Goal: Transaction & Acquisition: Purchase product/service

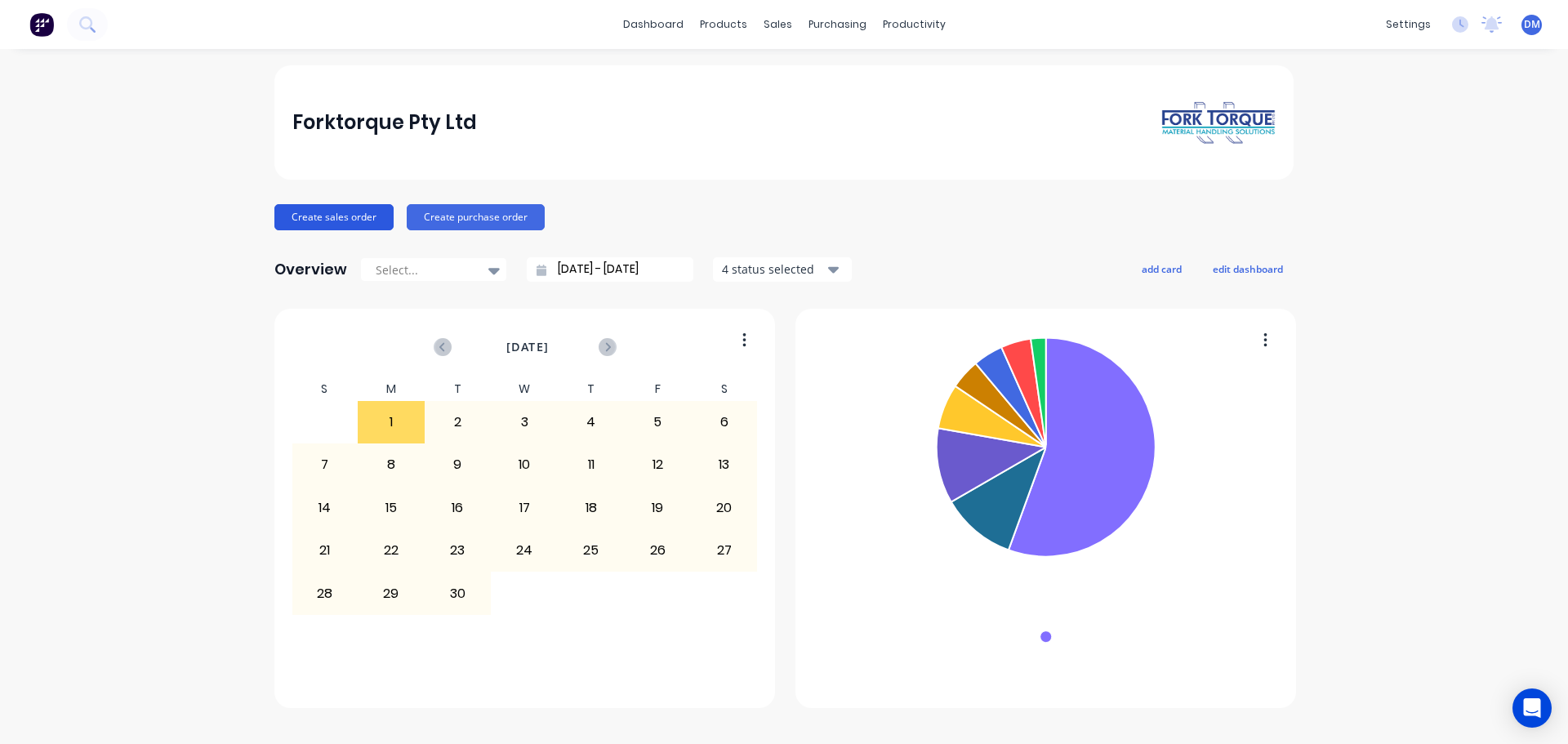
click at [365, 210] on button "Create sales order" at bounding box center [334, 217] width 119 height 26
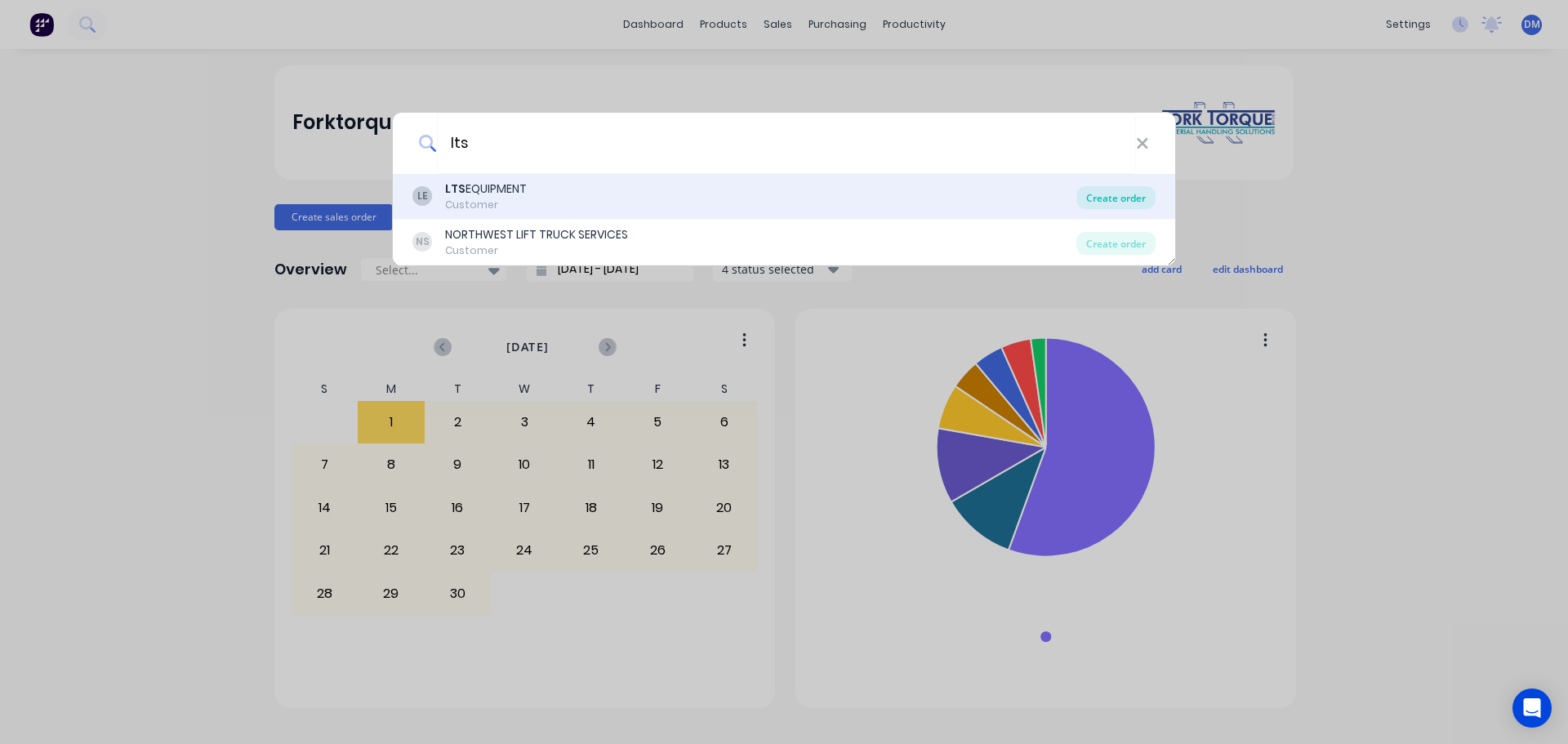
type input "lts"
click at [1107, 194] on div "Create order" at bounding box center [1116, 197] width 79 height 23
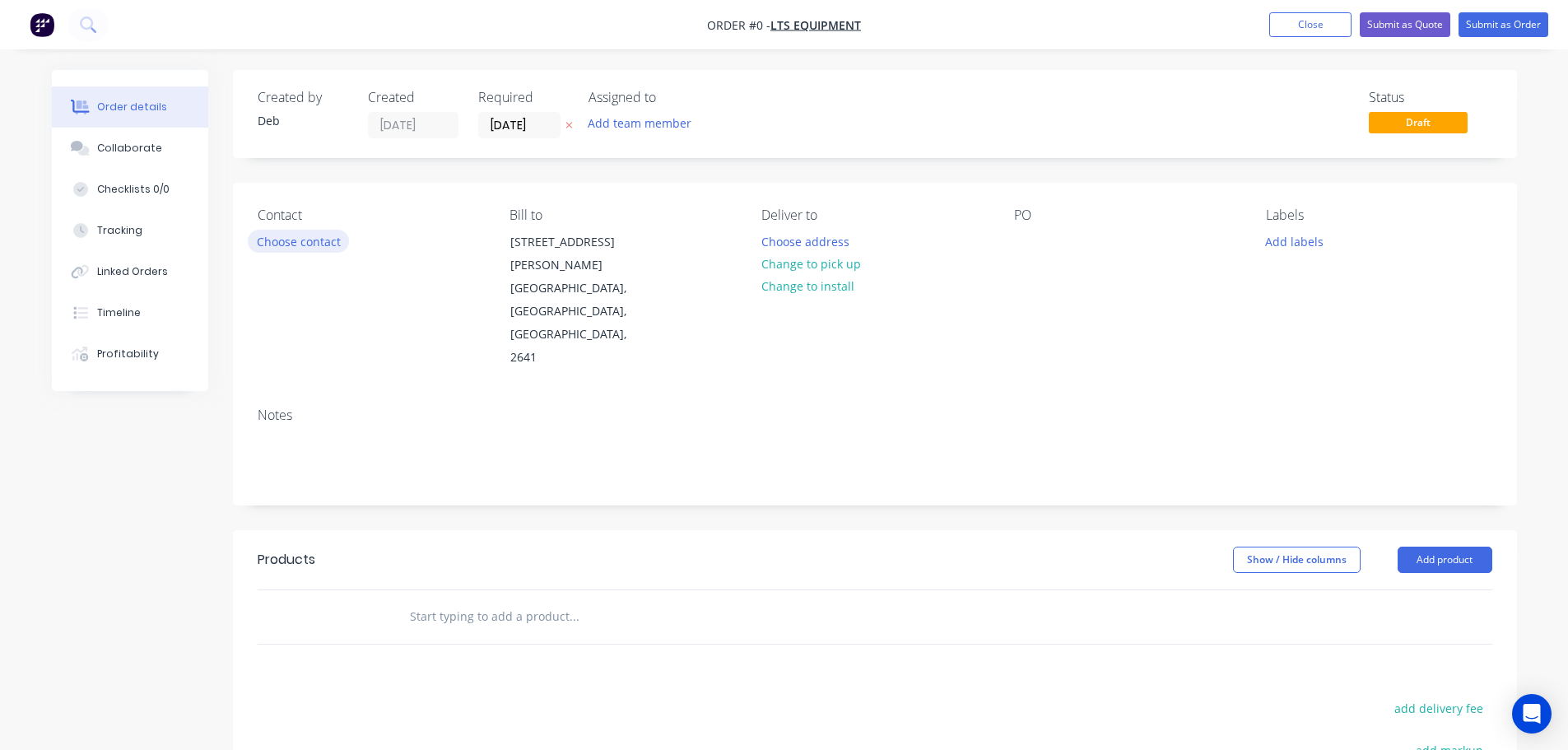
click at [294, 244] on button "Choose contact" at bounding box center [298, 240] width 101 height 22
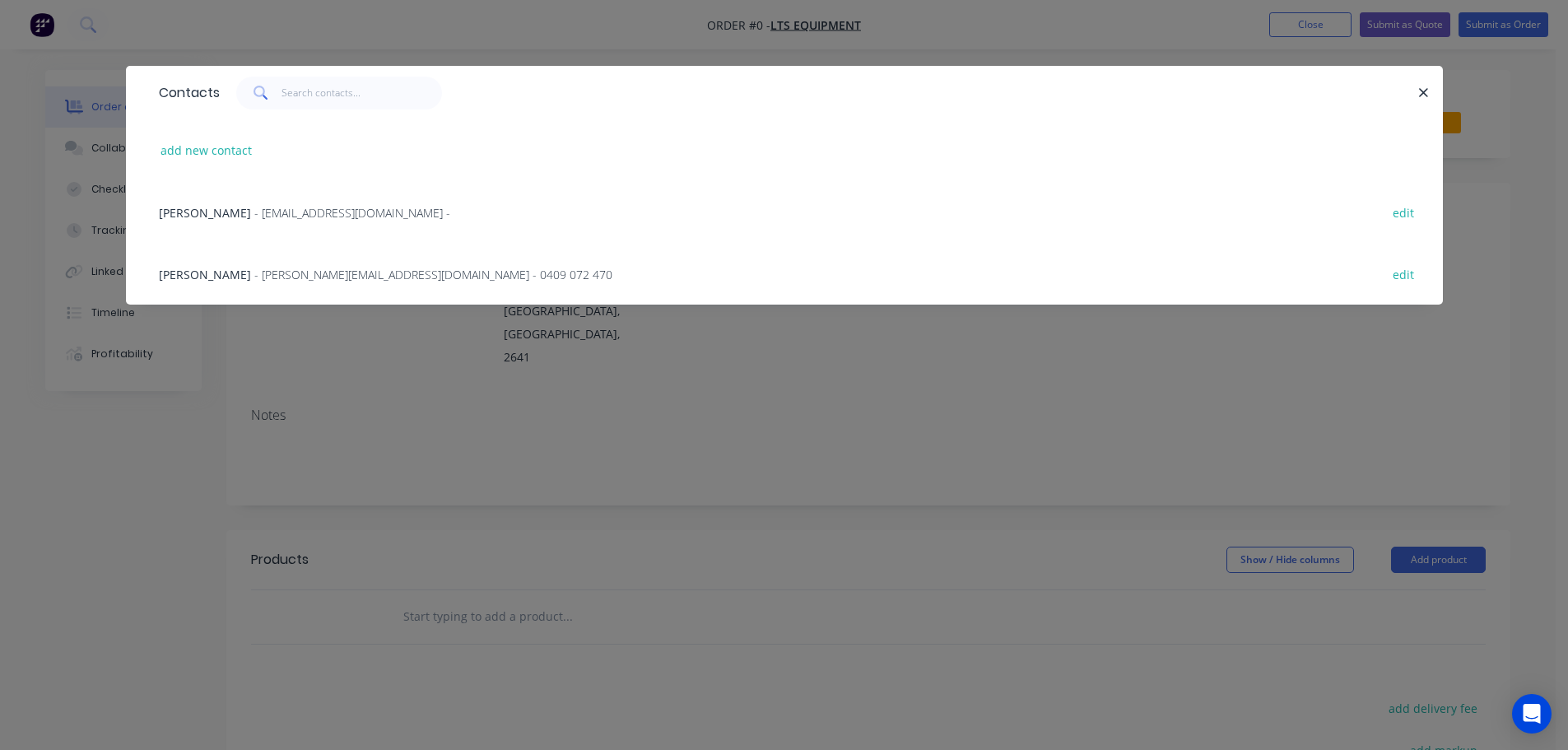
click at [267, 279] on span "- [PERSON_NAME][EMAIL_ADDRESS][DOMAIN_NAME] - 0409 072 470" at bounding box center [432, 274] width 358 height 15
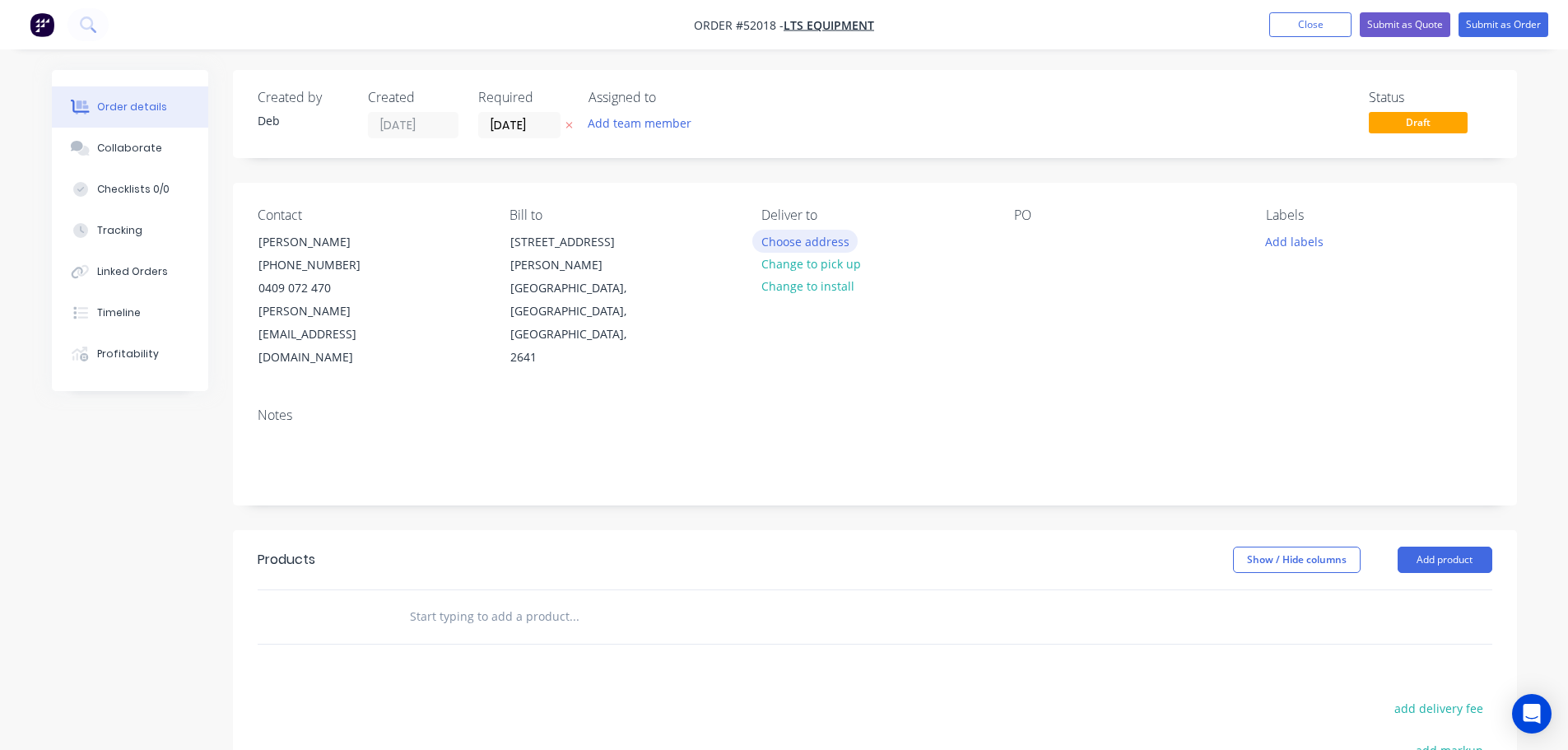
click at [832, 243] on button "Choose address" at bounding box center [805, 240] width 105 height 22
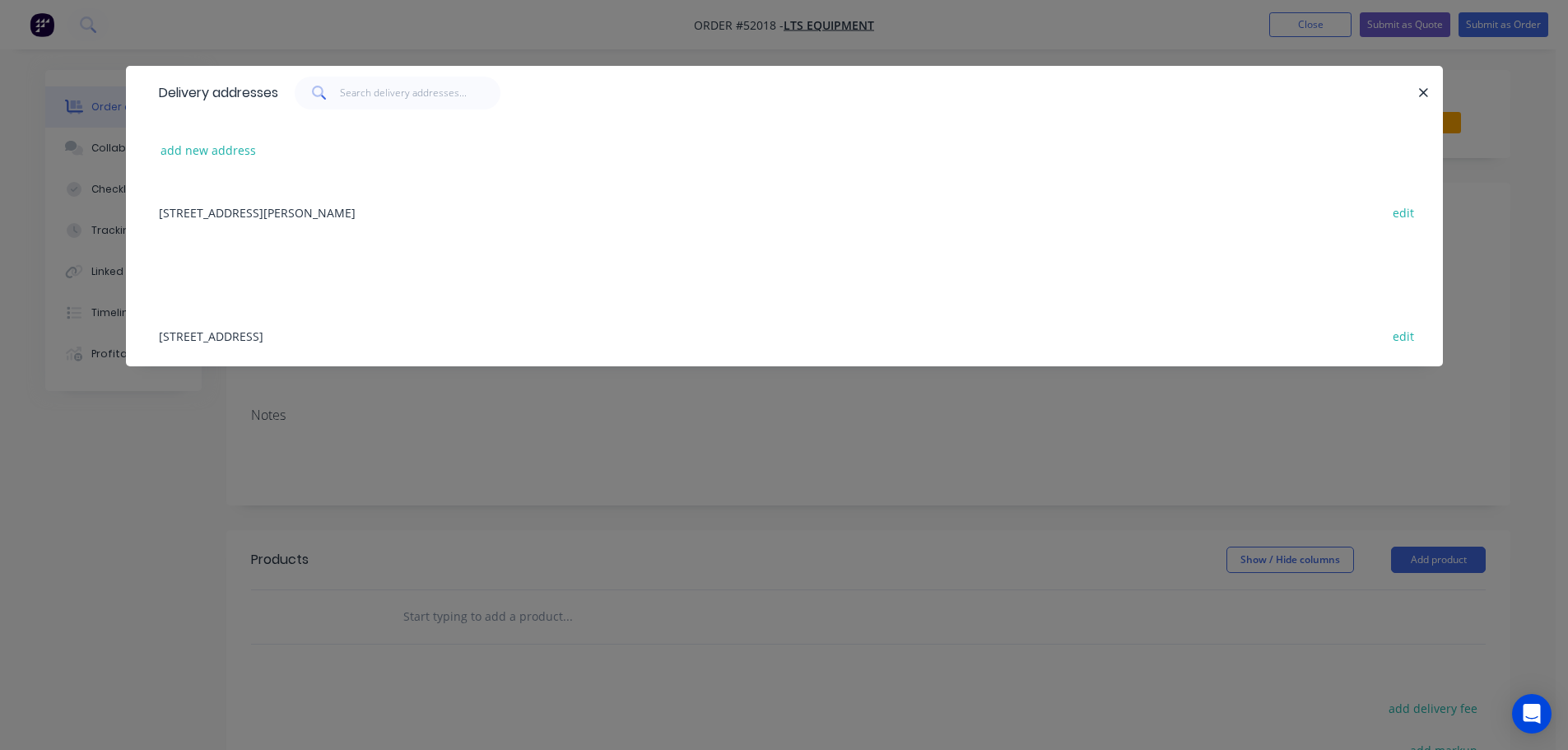
click at [392, 213] on div "[STREET_ADDRESS][PERSON_NAME] edit" at bounding box center [784, 211] width 1267 height 62
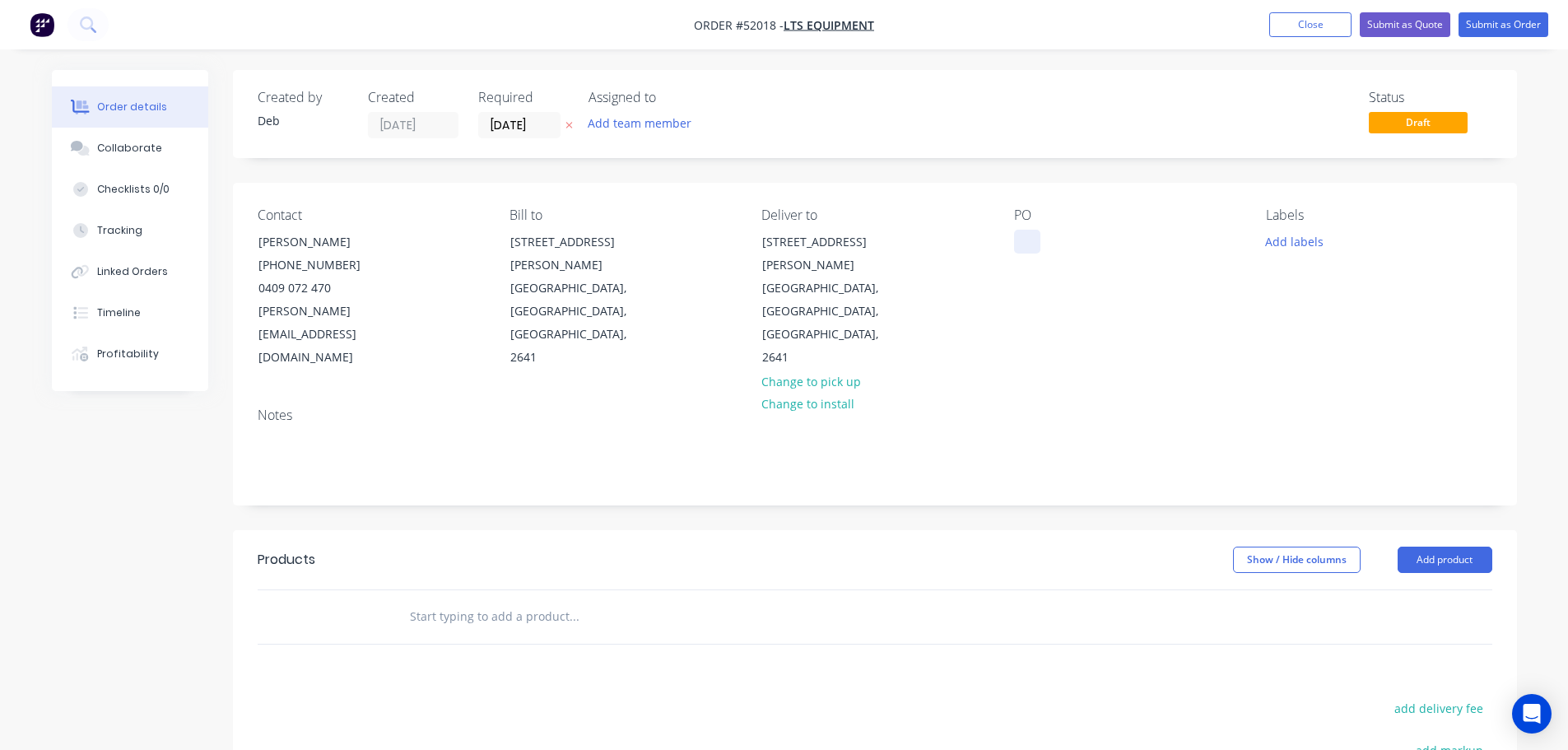
click at [1027, 241] on div at bounding box center [1027, 241] width 26 height 24
click at [1437, 546] on button "Add product" at bounding box center [1444, 559] width 94 height 26
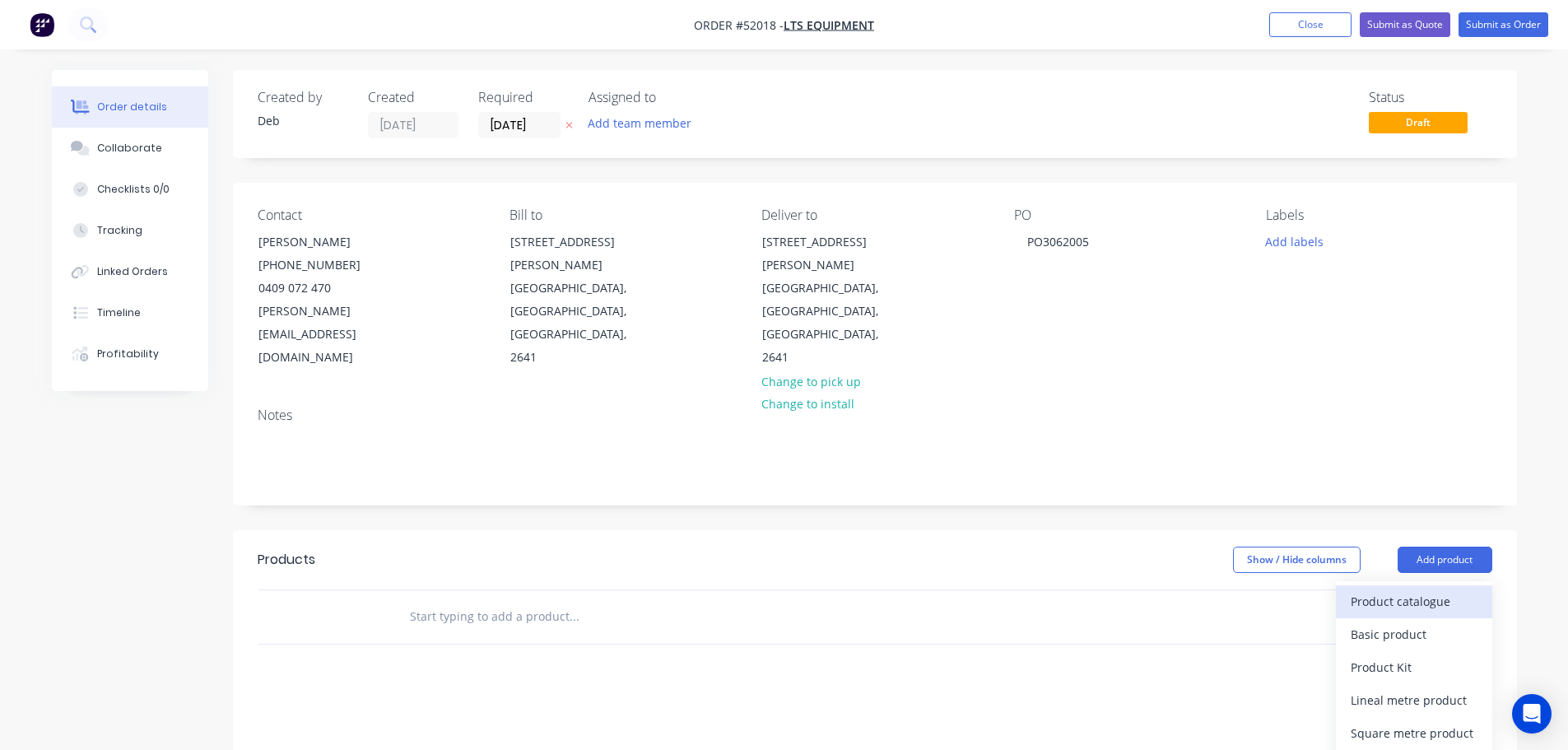
click at [1390, 589] on div "Product catalogue" at bounding box center [1413, 601] width 127 height 24
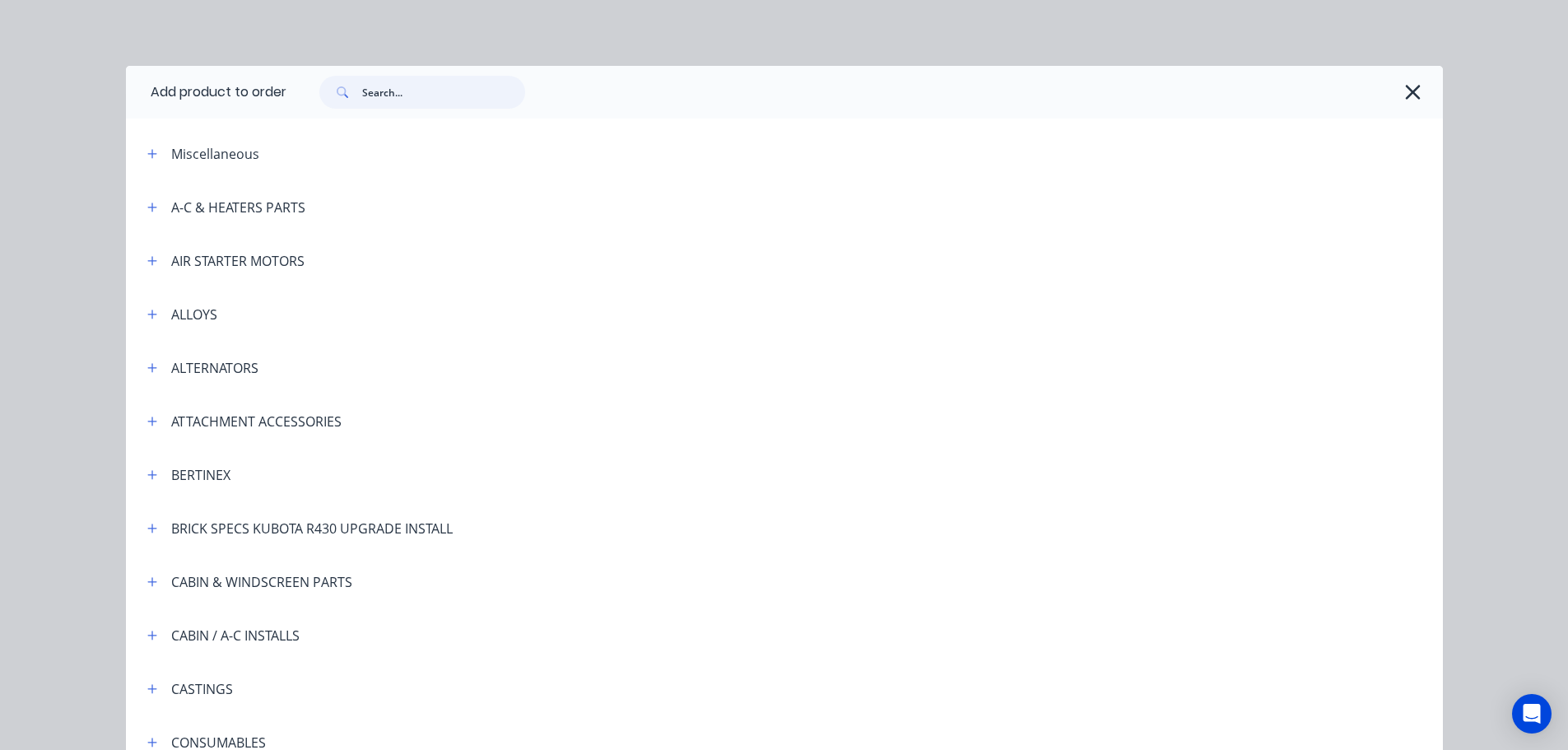
click at [385, 86] on input "text" at bounding box center [443, 92] width 163 height 33
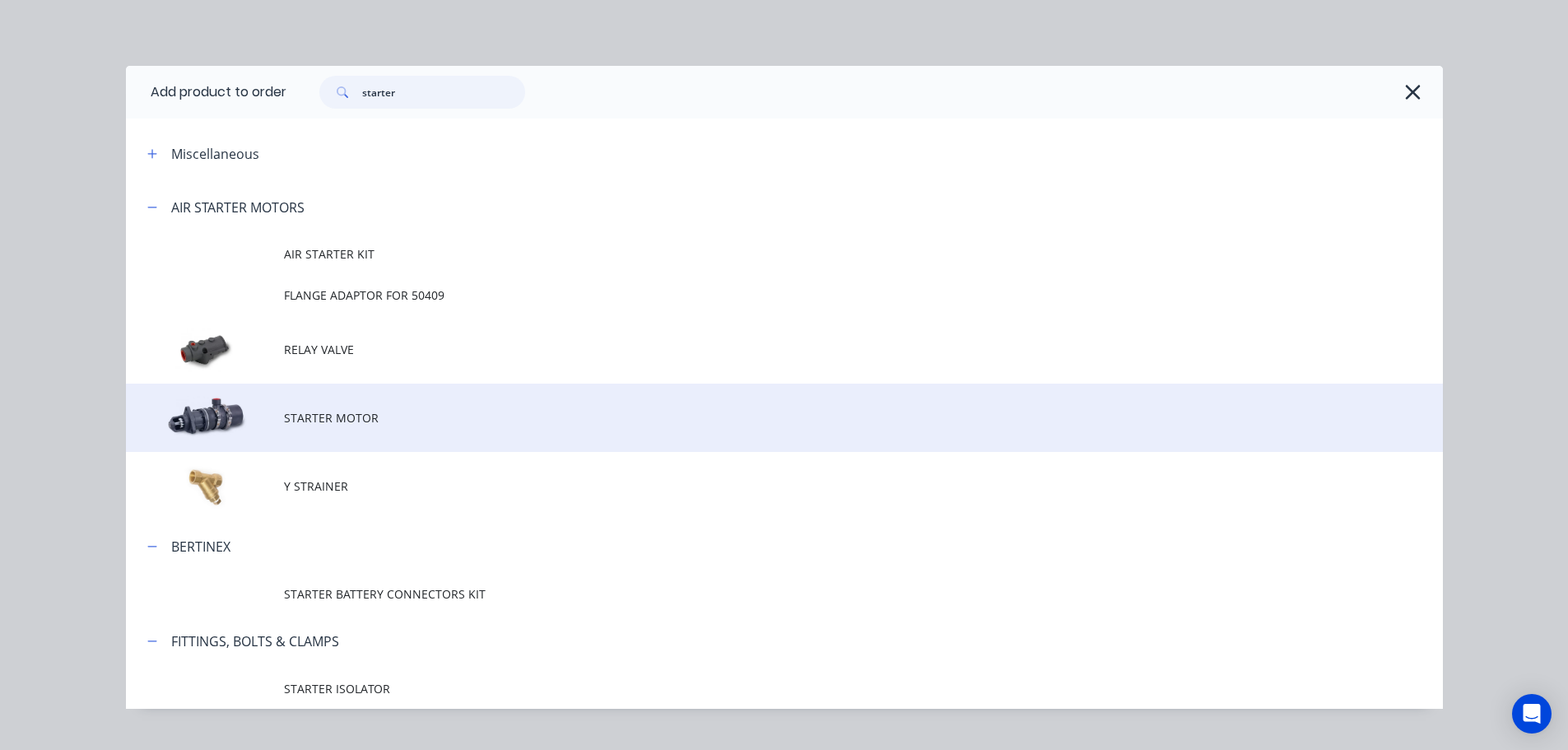
type input "starter"
click at [330, 414] on span "STARTER MOTOR" at bounding box center [747, 418] width 927 height 17
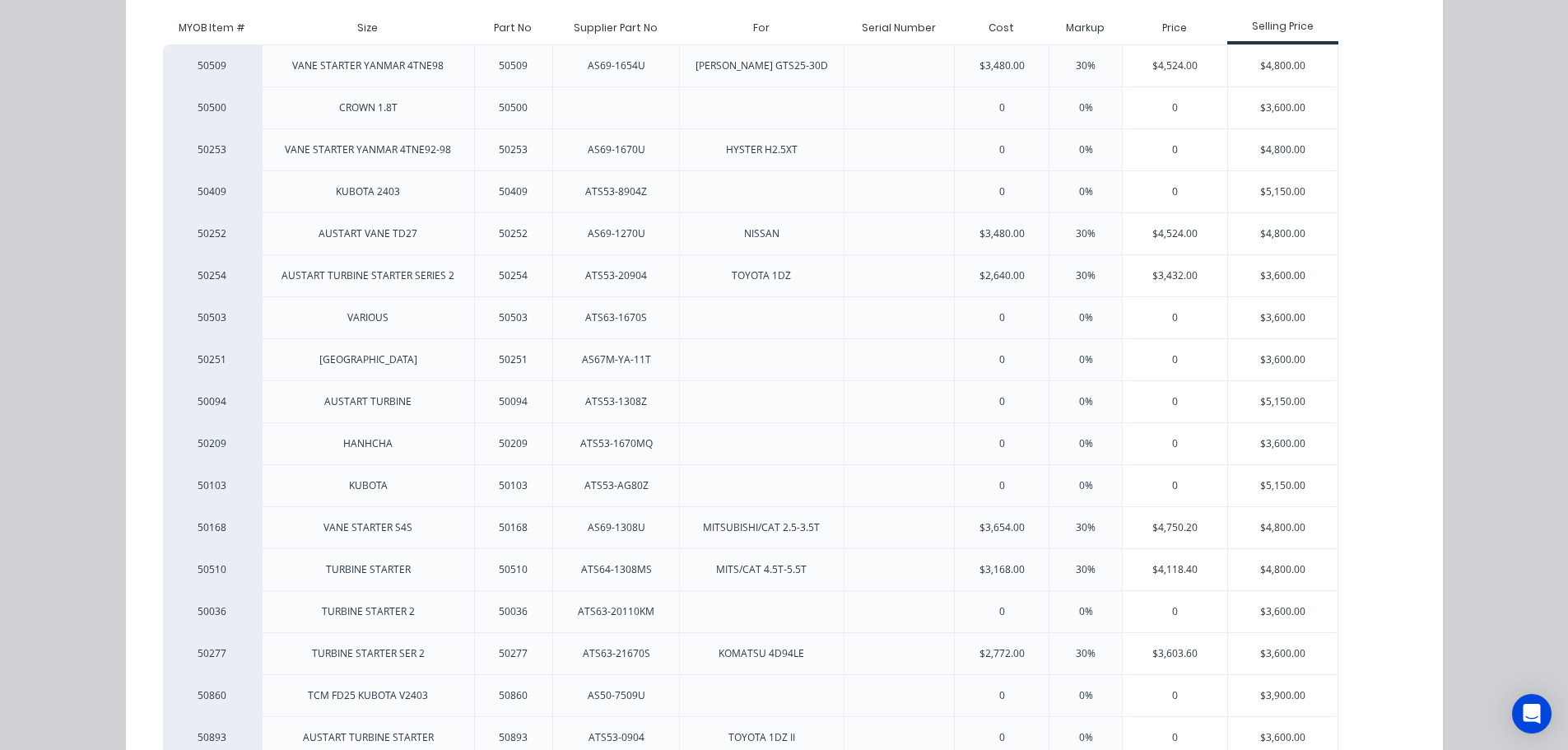
scroll to position [374, 0]
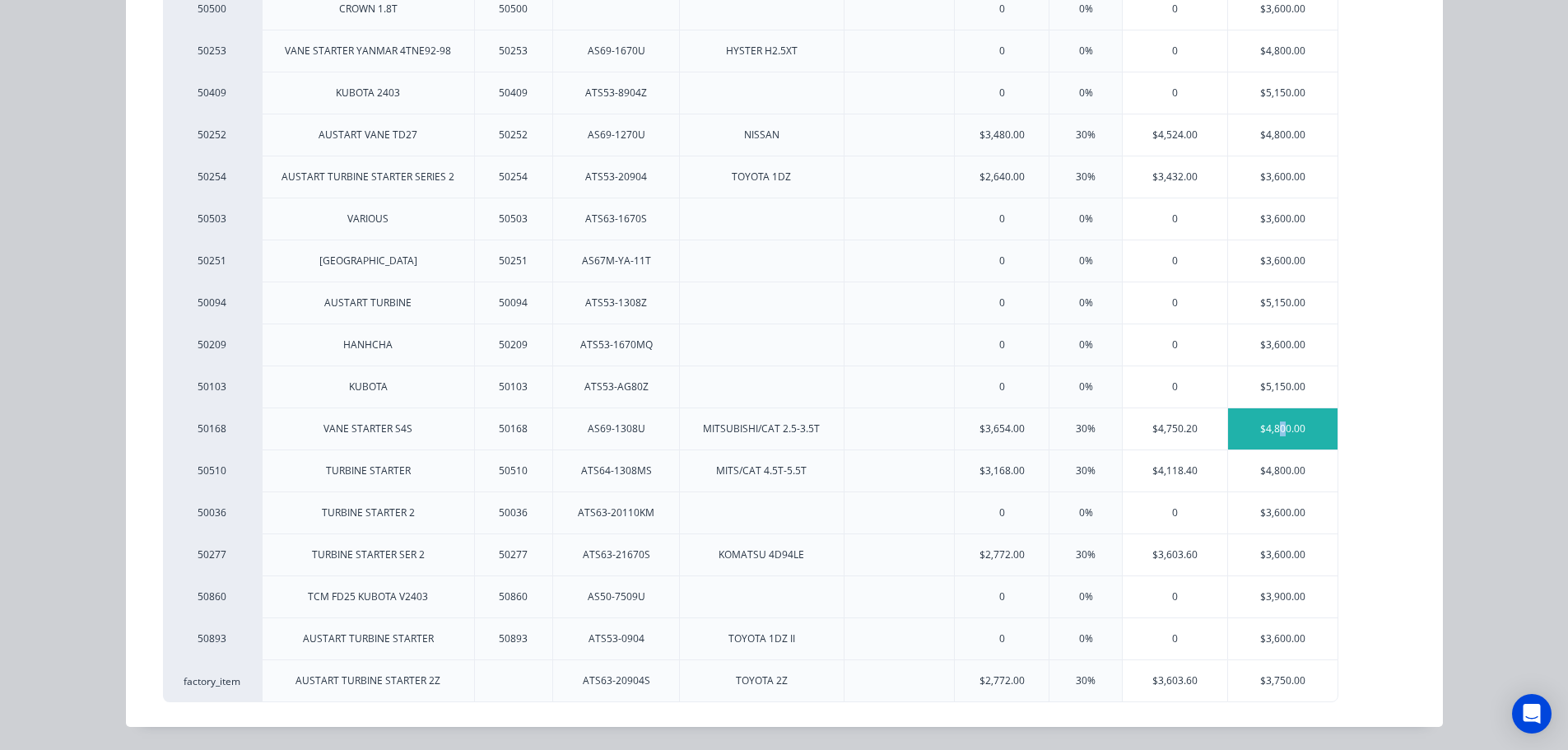
click at [1275, 425] on div "$4,800.00" at bounding box center [1283, 429] width 110 height 41
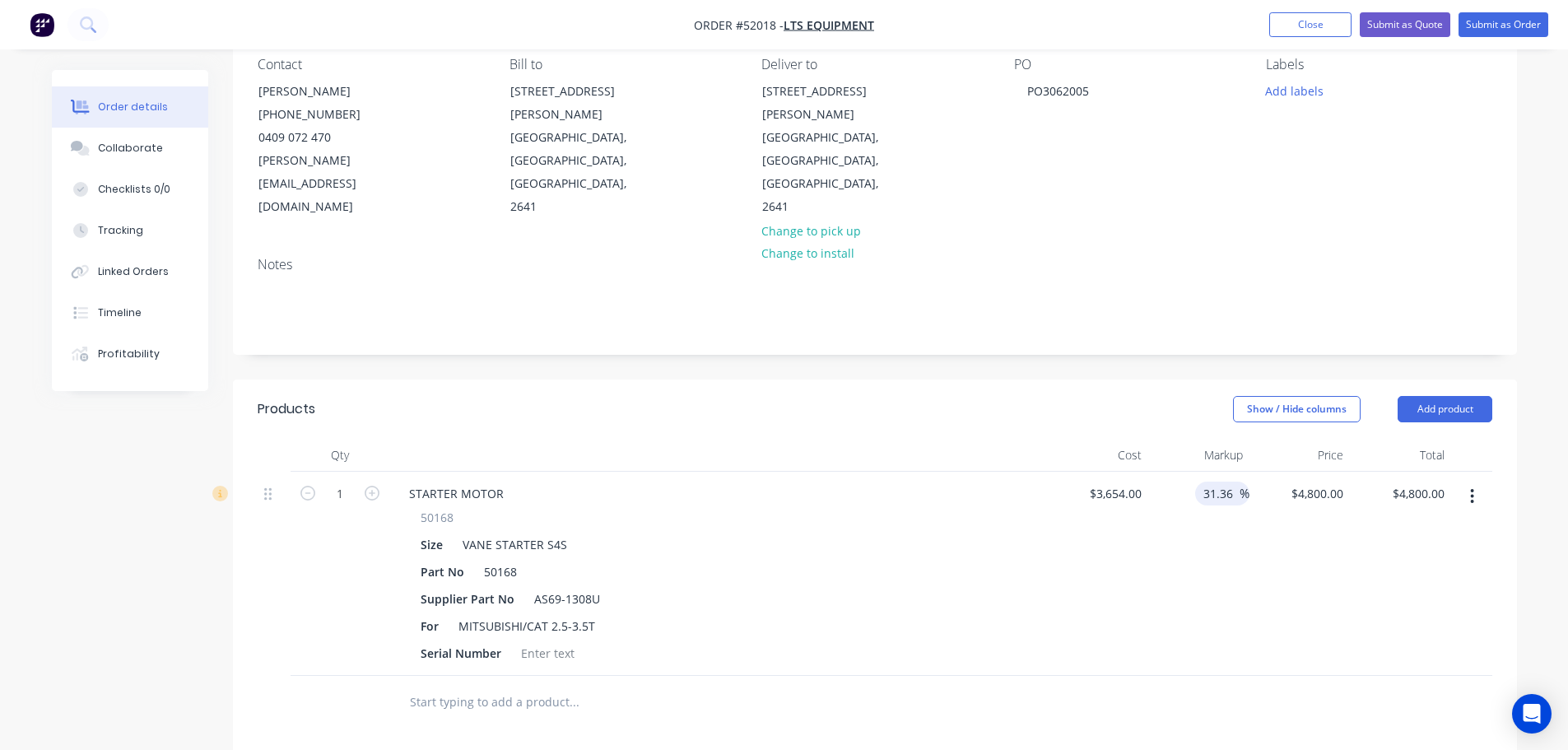
scroll to position [165, 0]
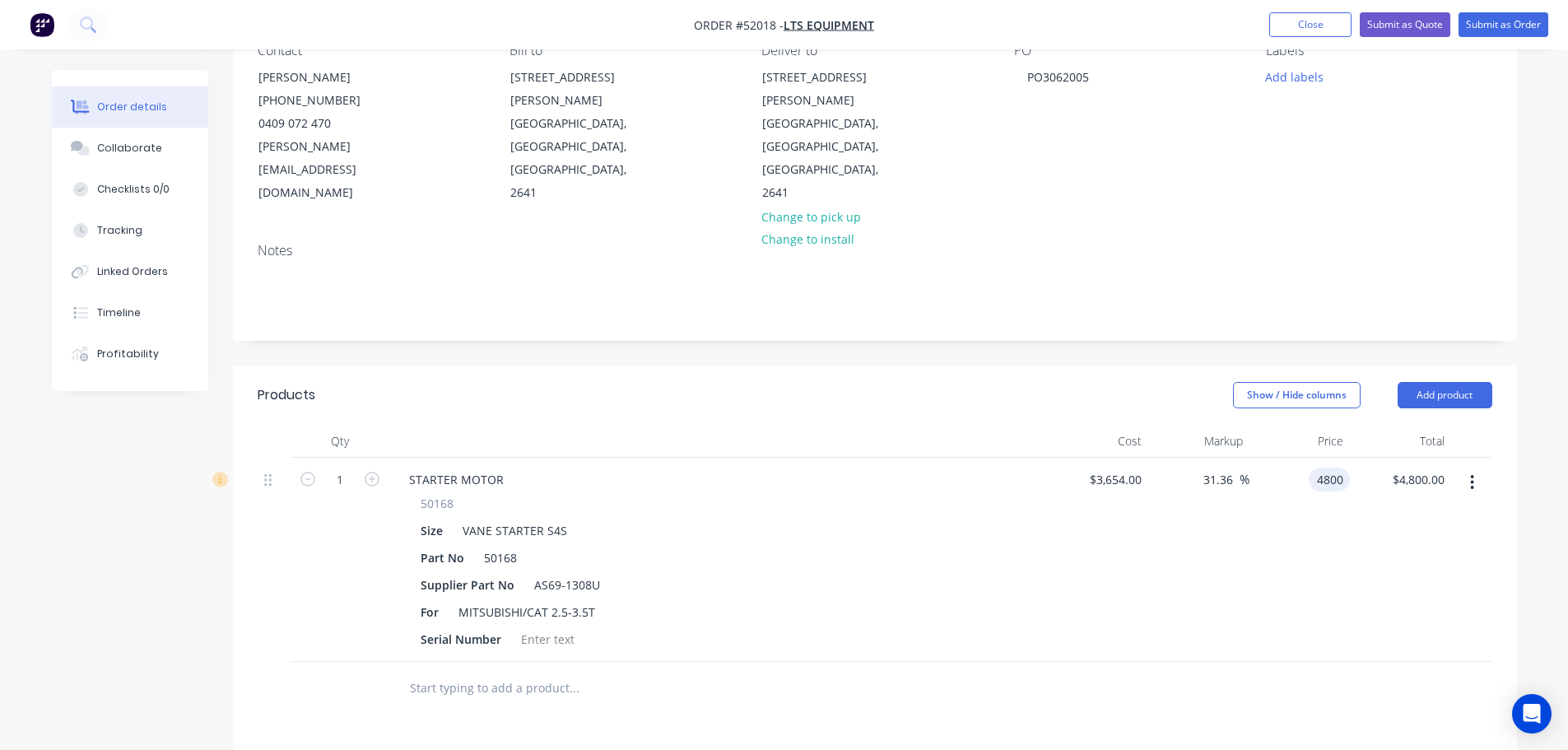
drag, startPoint x: 1298, startPoint y: 431, endPoint x: 1383, endPoint y: 427, distance: 85.1
click at [1381, 458] on div "1 STARTER MOTOR 50168 Size VANE STARTER S4S Part No 50168 Supplier Part No AS69…" at bounding box center [874, 560] width 1234 height 204
type input "0"
type input "-100"
type input "$0.00"
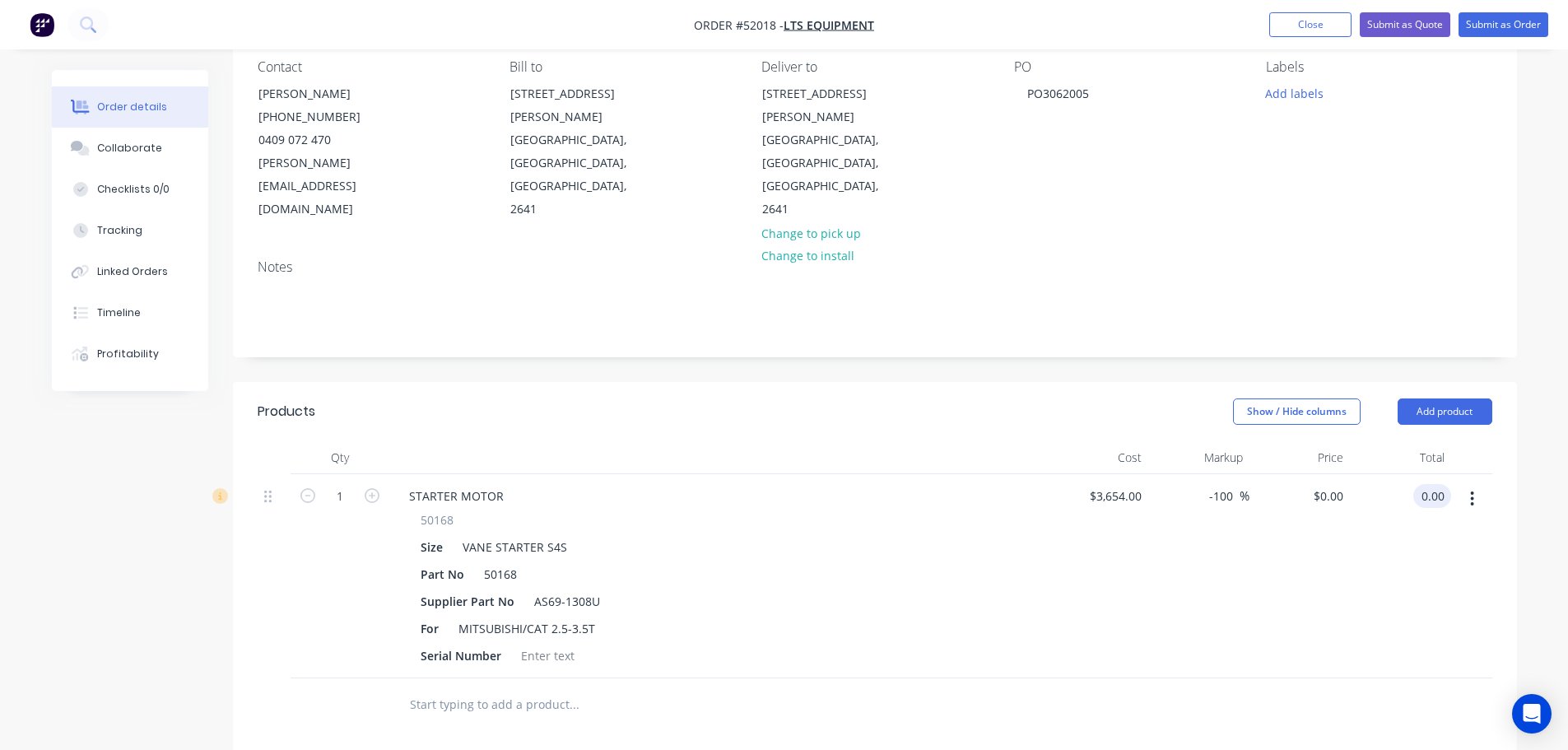
scroll to position [0, 0]
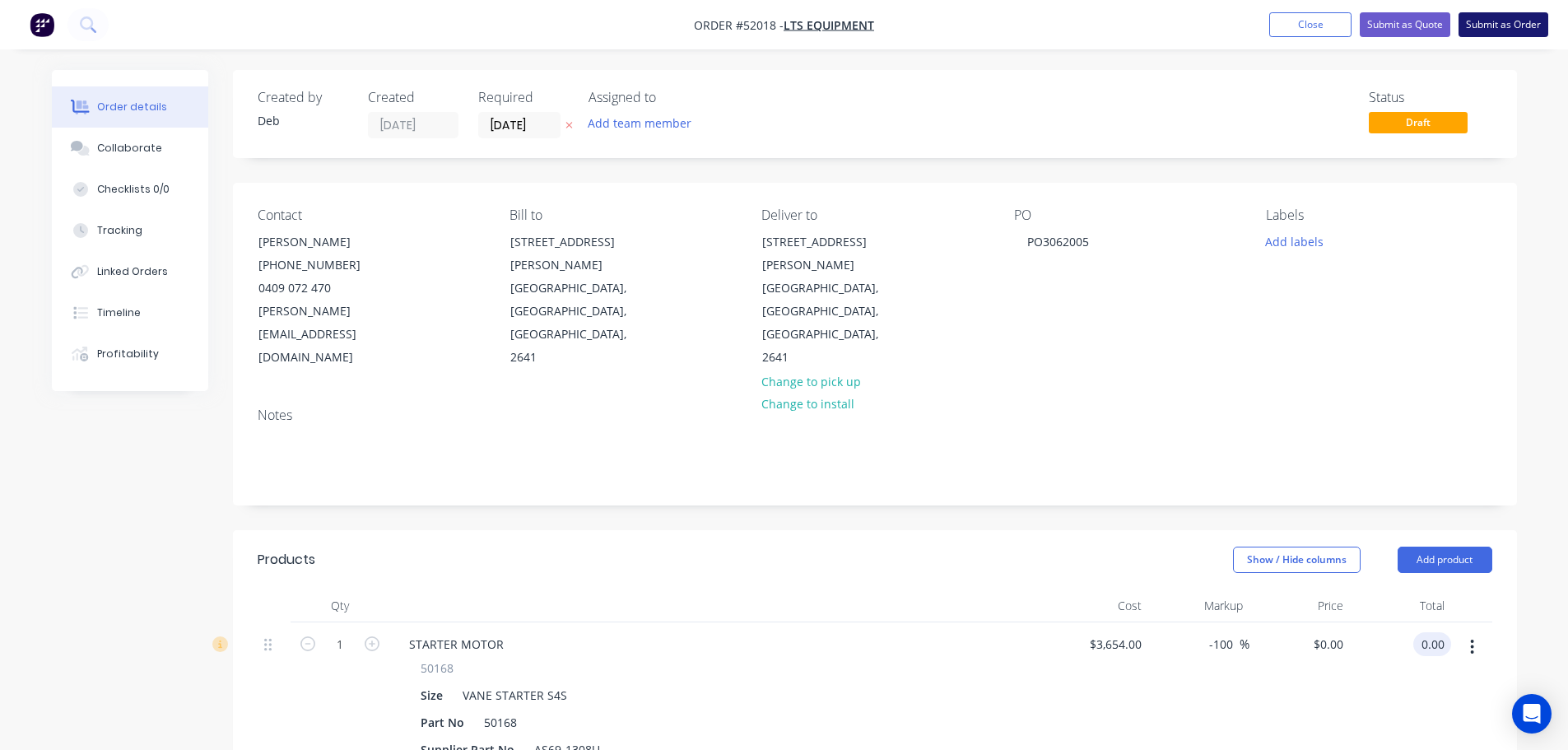
type input "$0.00"
click at [1495, 29] on button "Submit as Order" at bounding box center [1503, 25] width 90 height 25
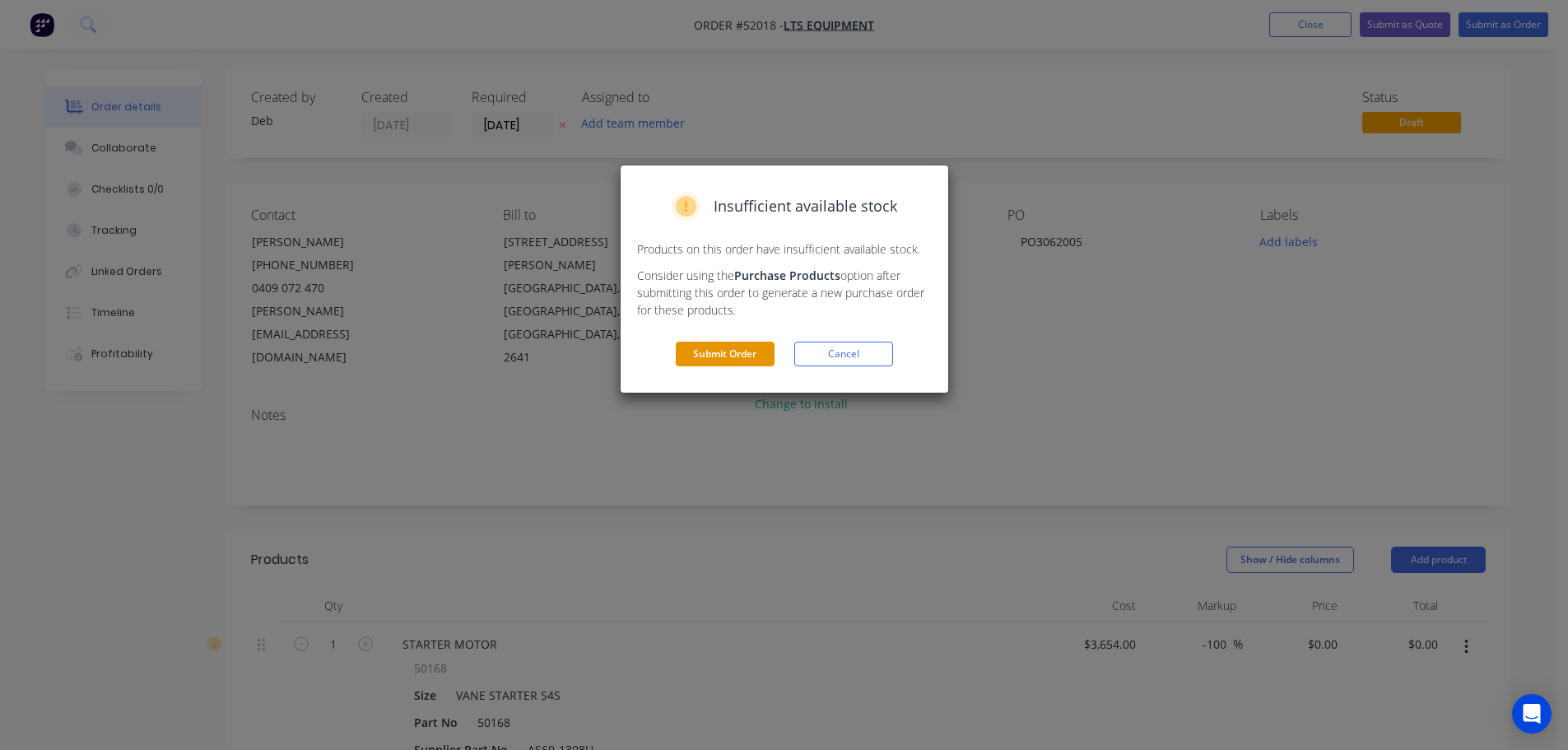
click at [693, 357] on button "Submit Order" at bounding box center [725, 353] width 99 height 25
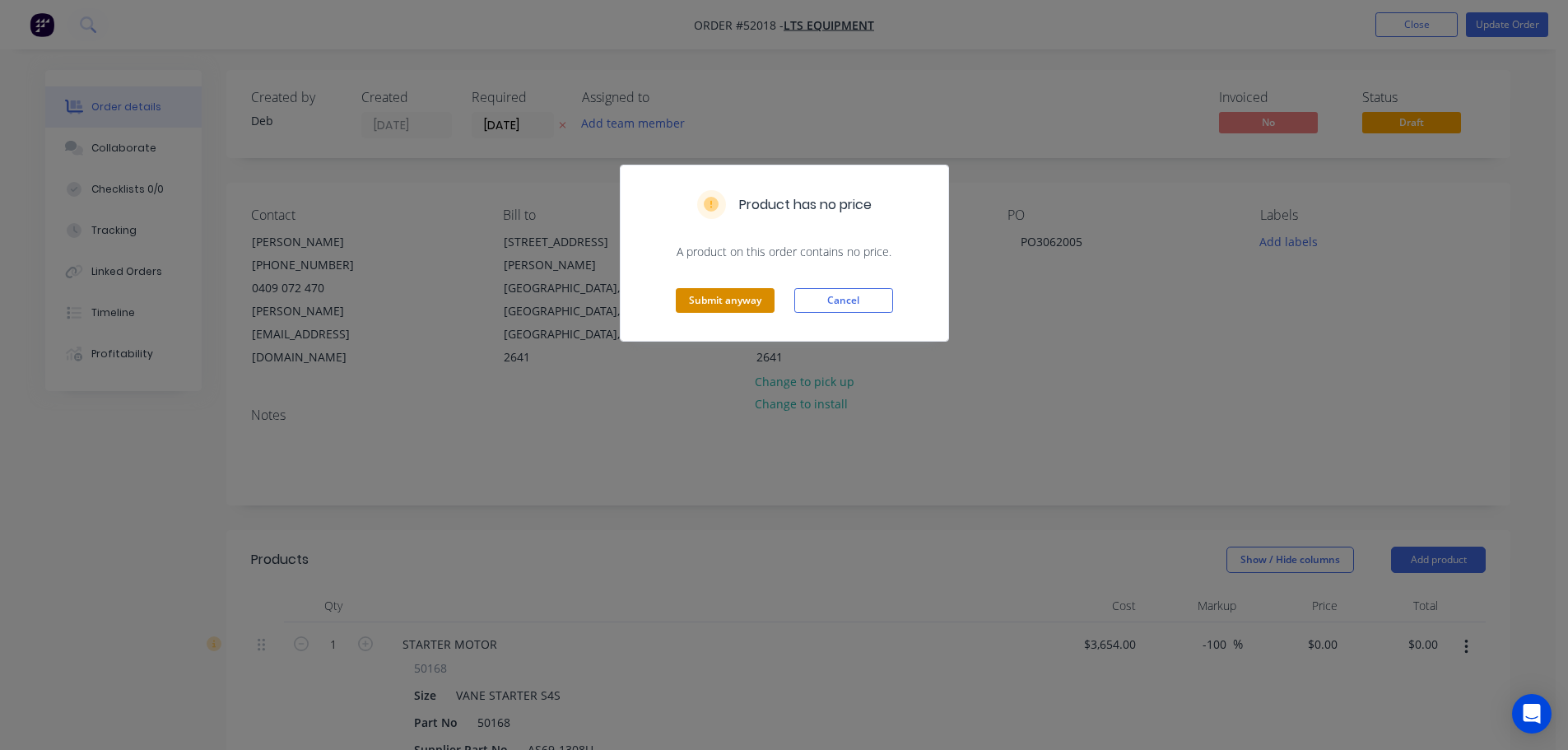
click at [698, 307] on button "Submit anyway" at bounding box center [725, 300] width 99 height 25
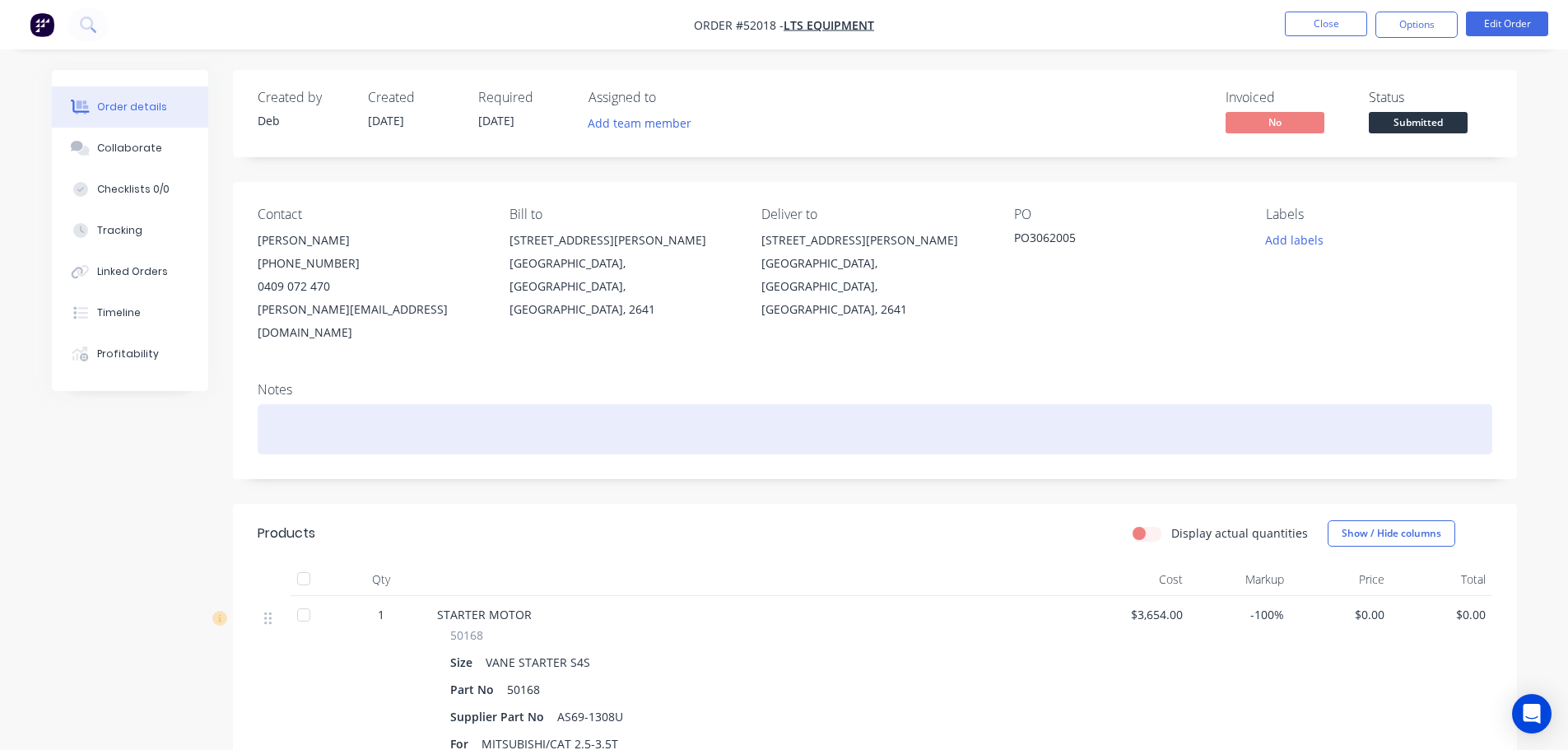
click at [302, 404] on div at bounding box center [874, 429] width 1234 height 50
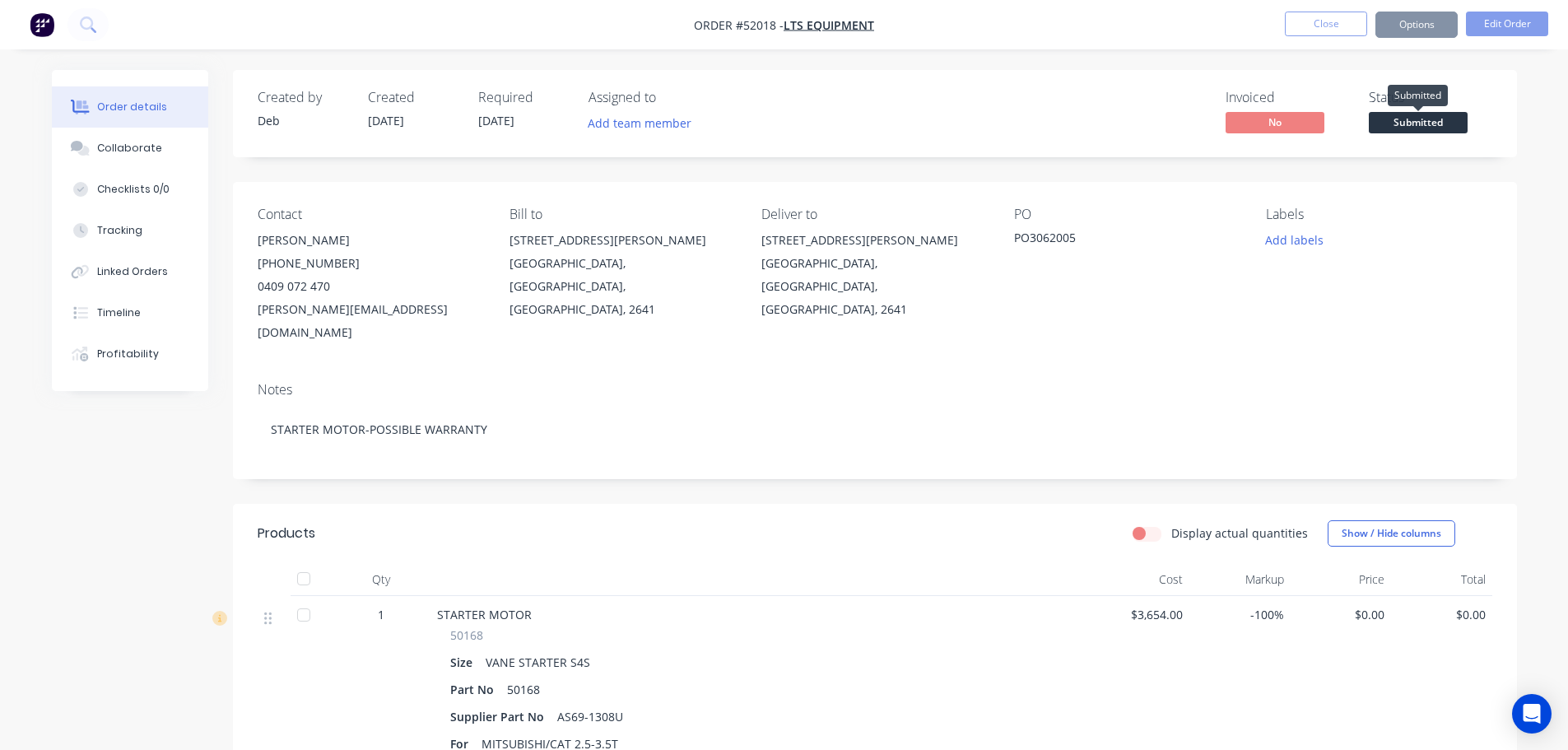
click at [1408, 128] on span "Submitted" at bounding box center [1418, 122] width 99 height 20
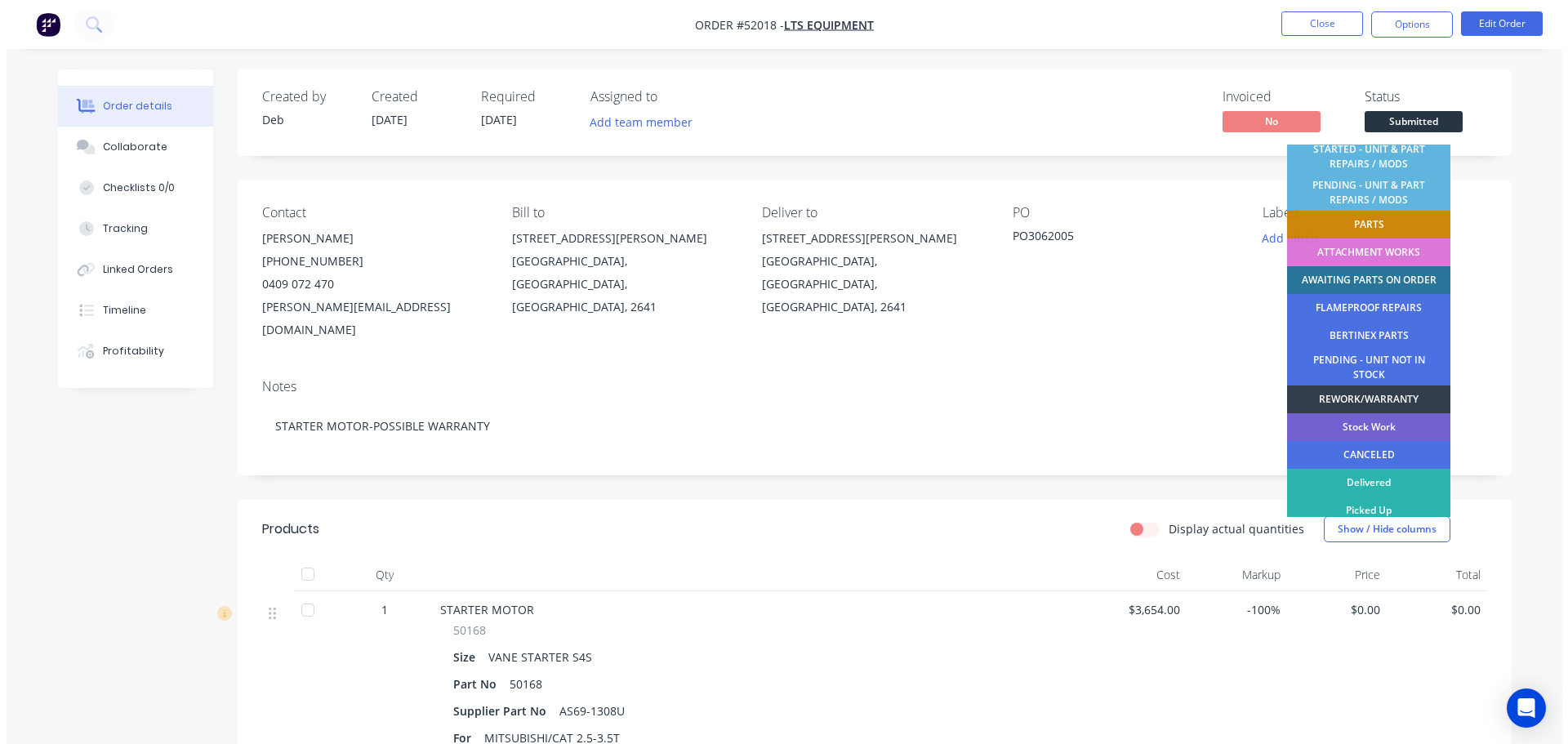
scroll to position [331, 0]
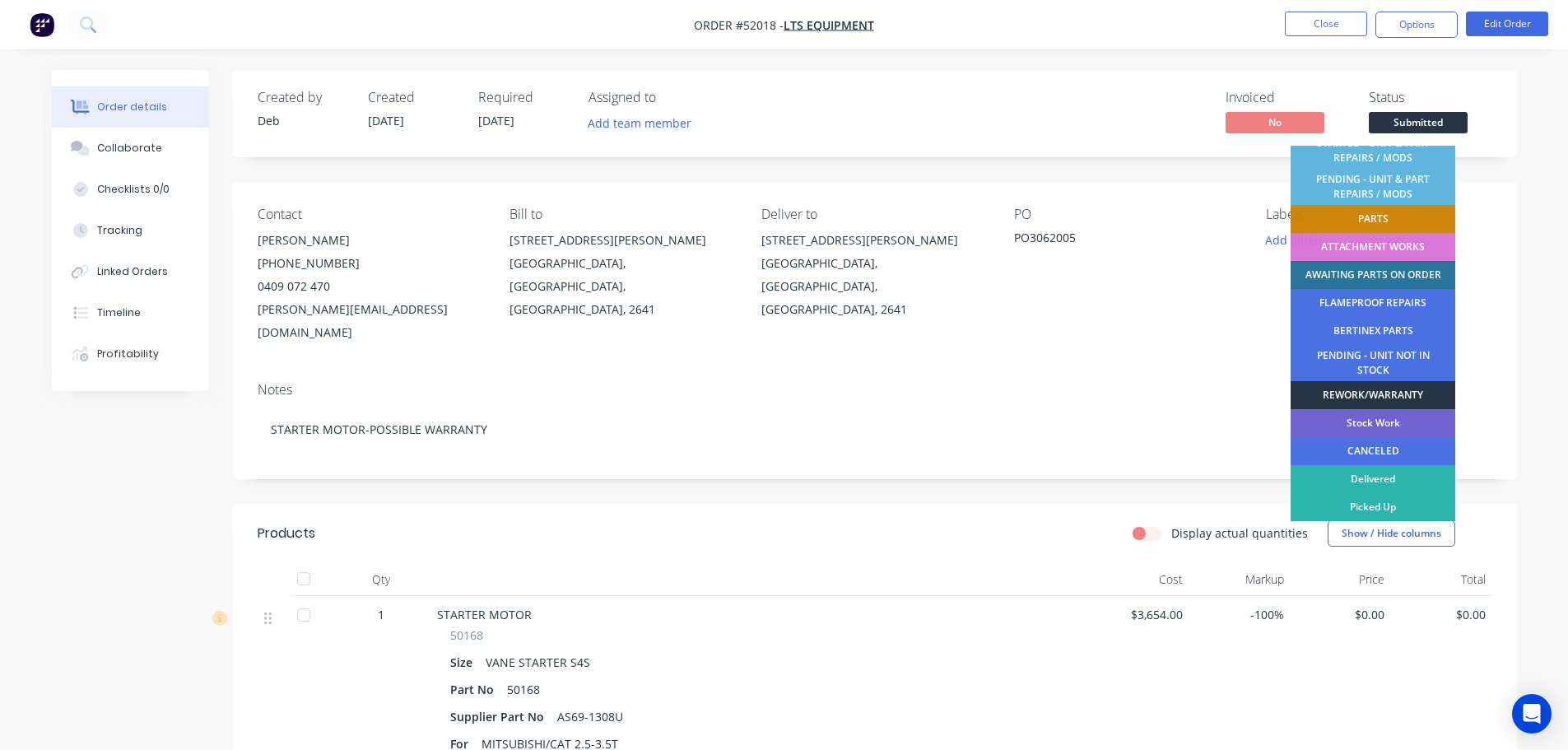
click at [1379, 395] on div "REWORK/WARRANTY" at bounding box center [1373, 395] width 165 height 28
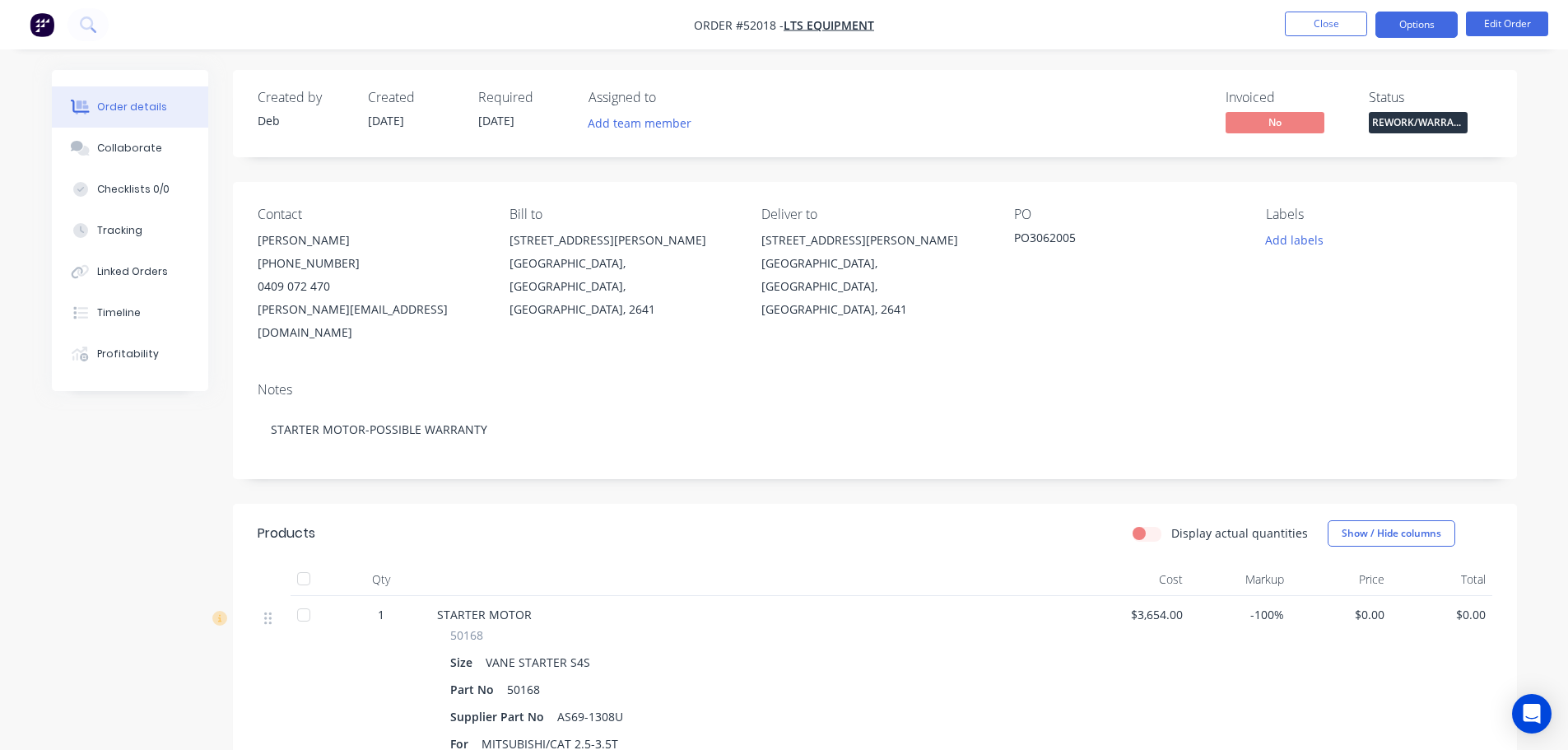
click at [1390, 29] on button "Options" at bounding box center [1416, 25] width 82 height 26
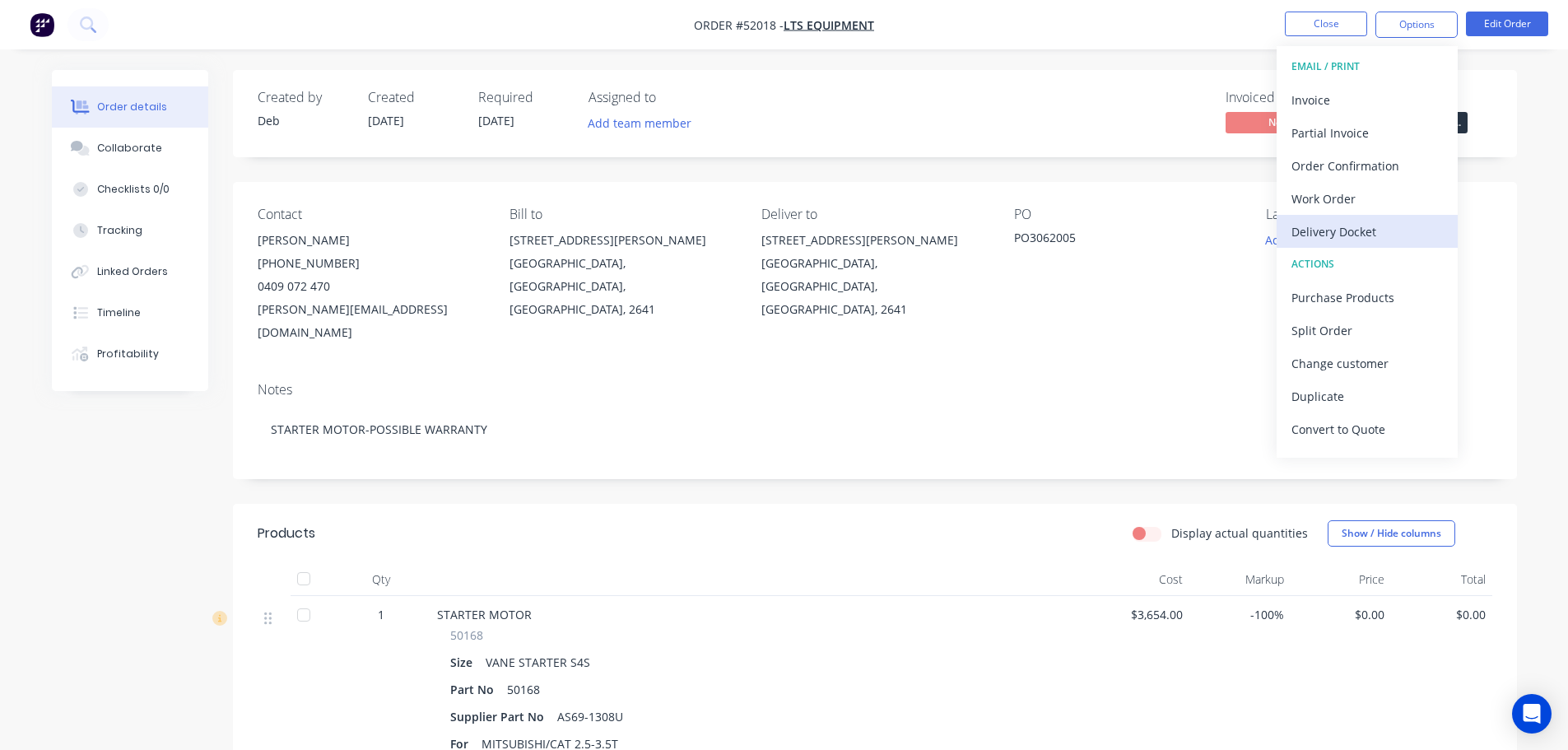
click at [1344, 224] on div "Delivery Docket" at bounding box center [1367, 232] width 151 height 24
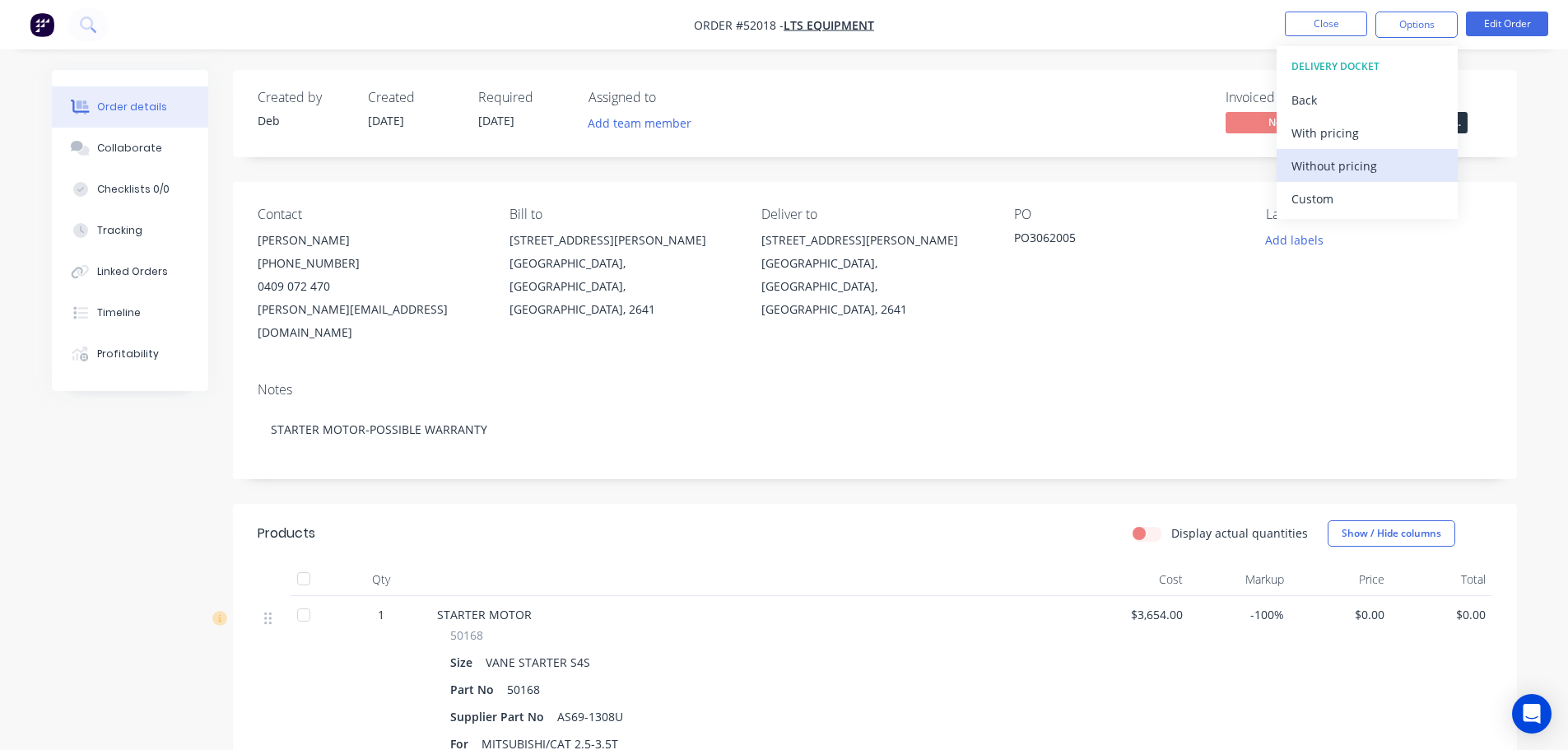
click at [1346, 164] on div "Without pricing" at bounding box center [1367, 166] width 151 height 24
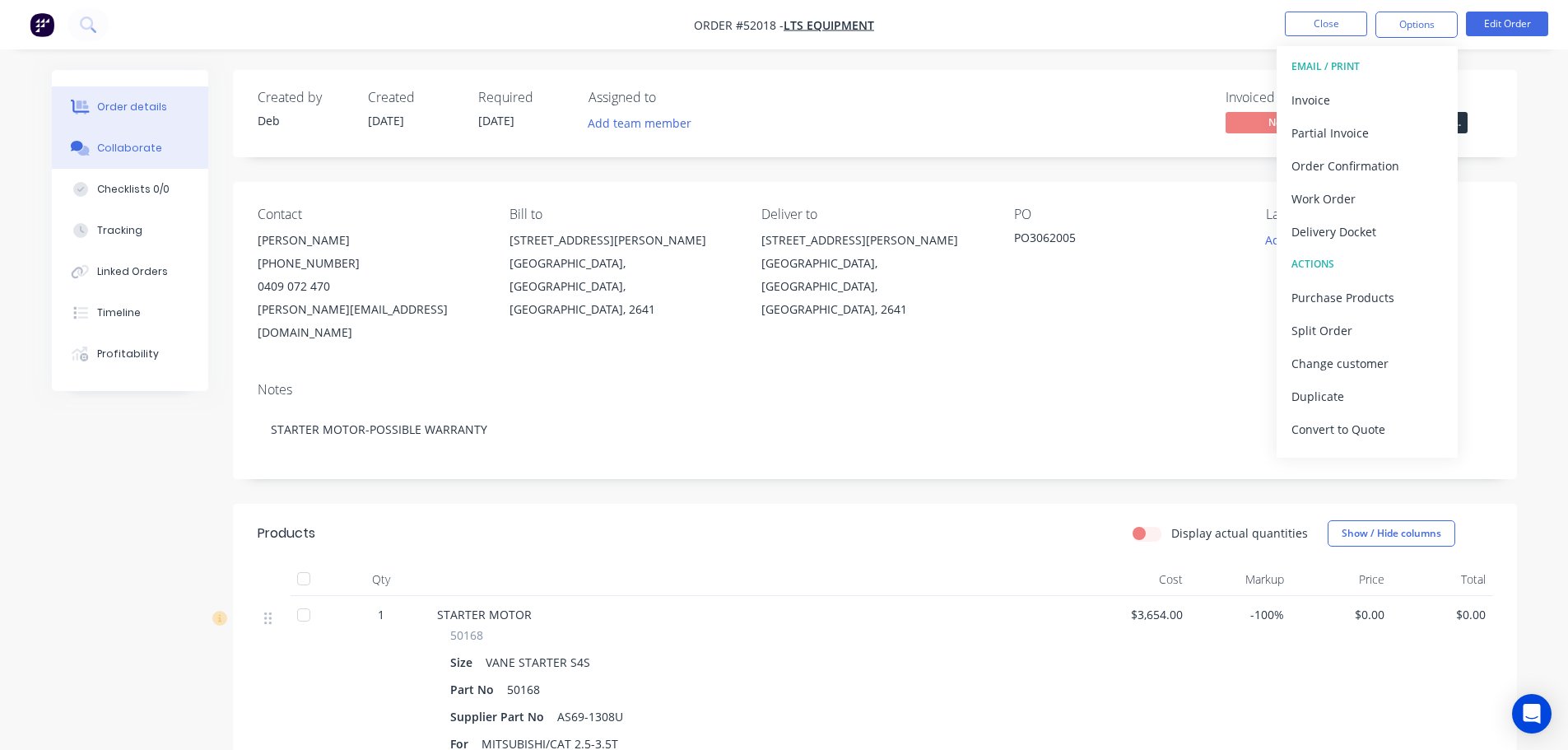
click at [187, 151] on button "Collaborate" at bounding box center [130, 148] width 156 height 41
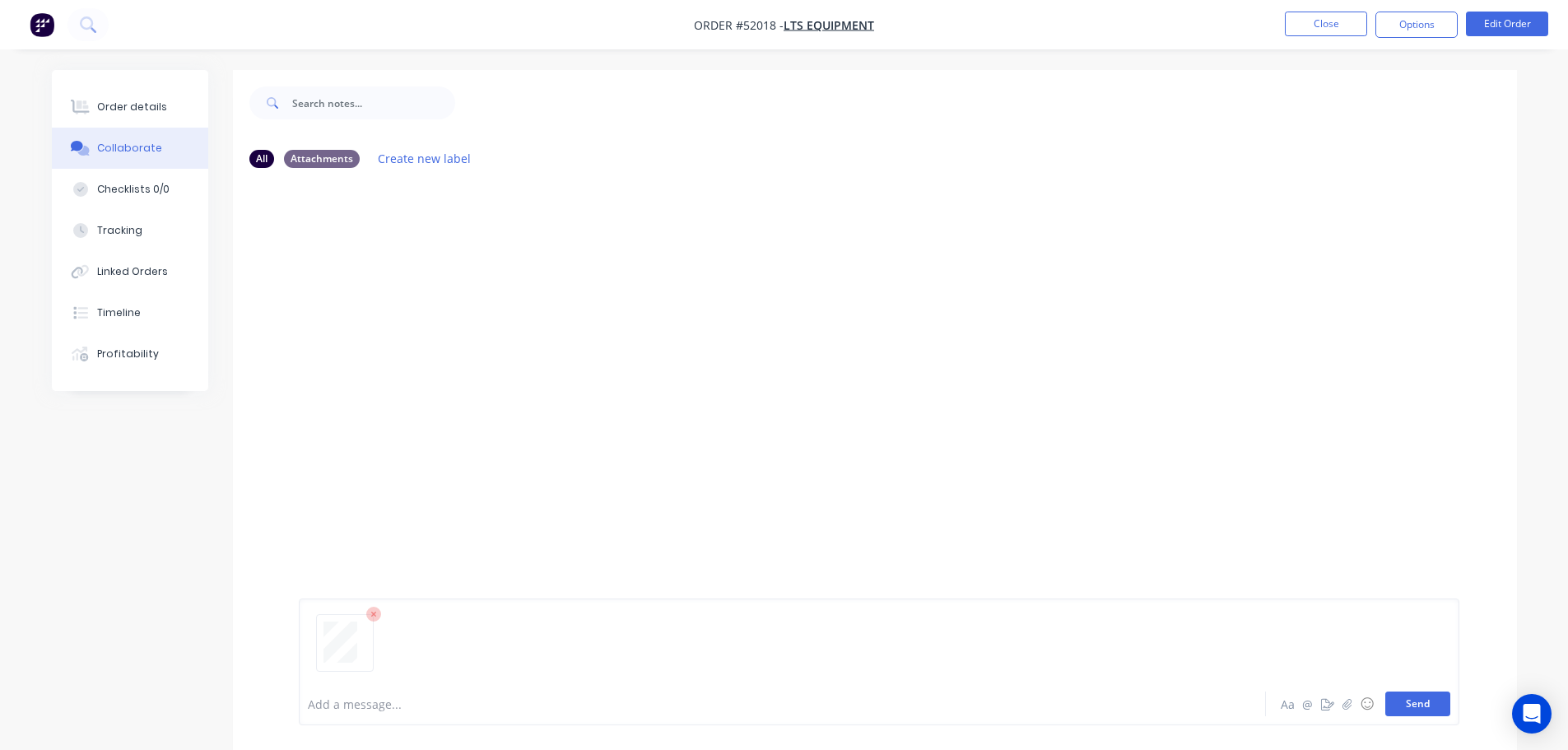
click at [1415, 704] on button "Send" at bounding box center [1418, 703] width 65 height 25
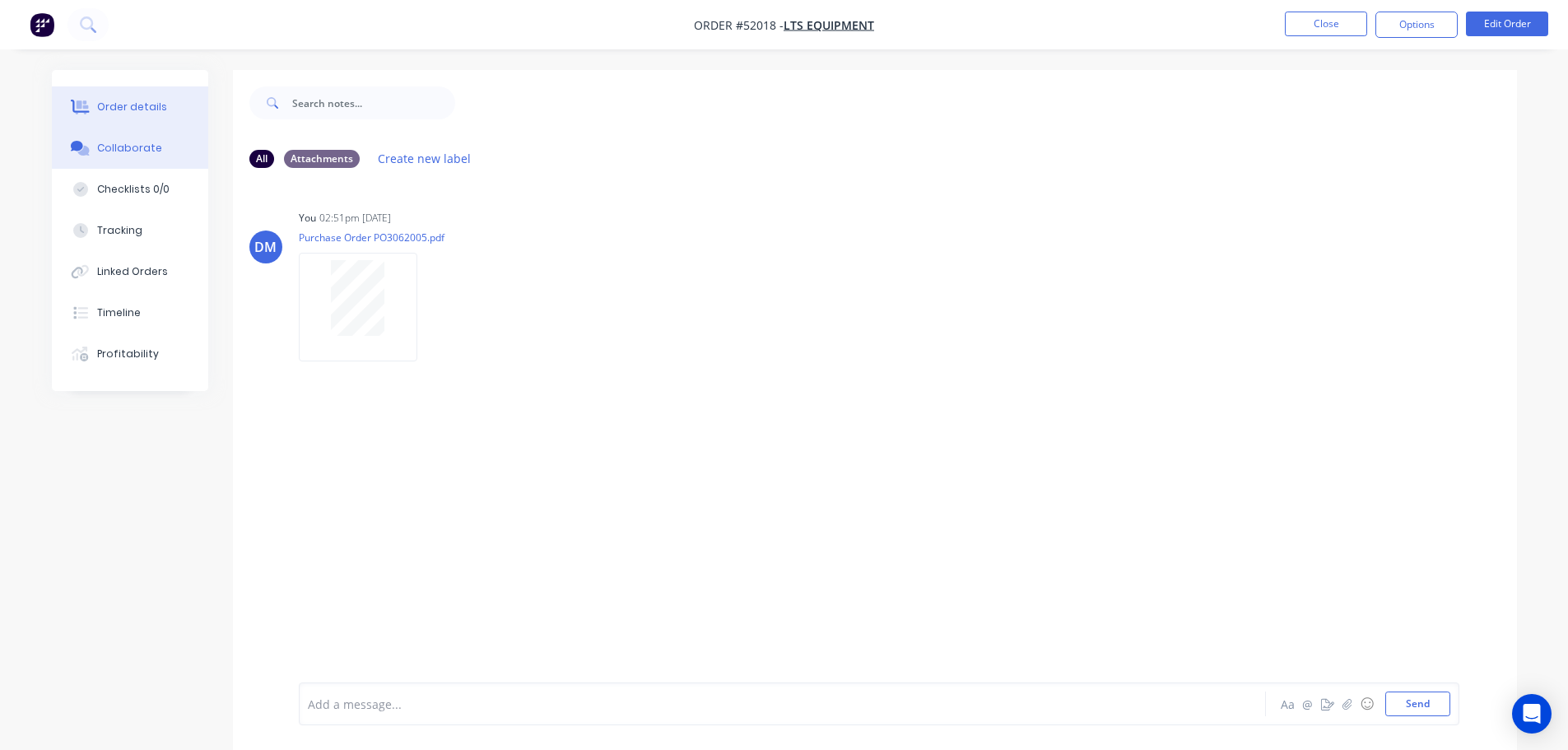
click at [145, 104] on div "Order details" at bounding box center [132, 106] width 70 height 14
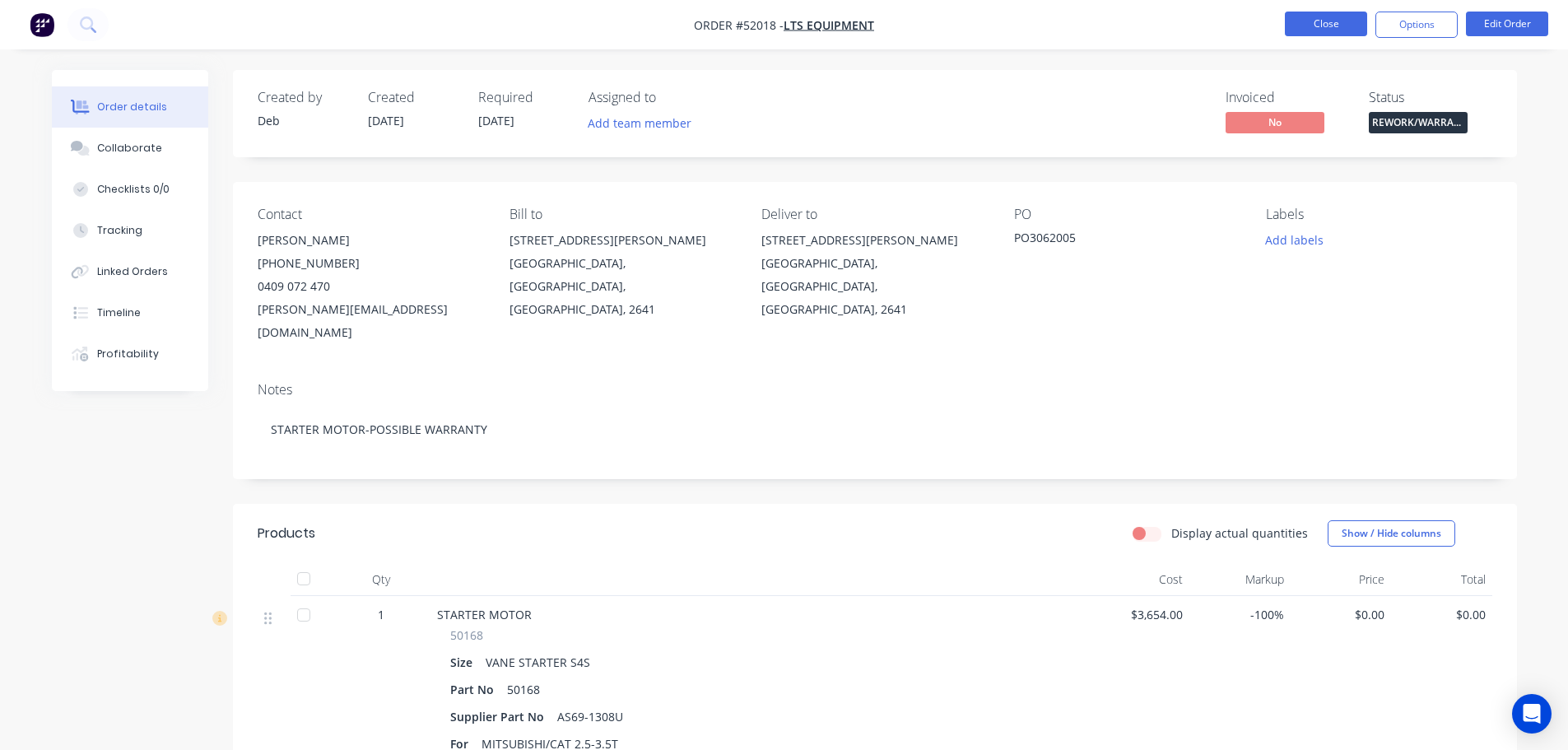
click at [1319, 20] on button "Close" at bounding box center [1325, 24] width 82 height 25
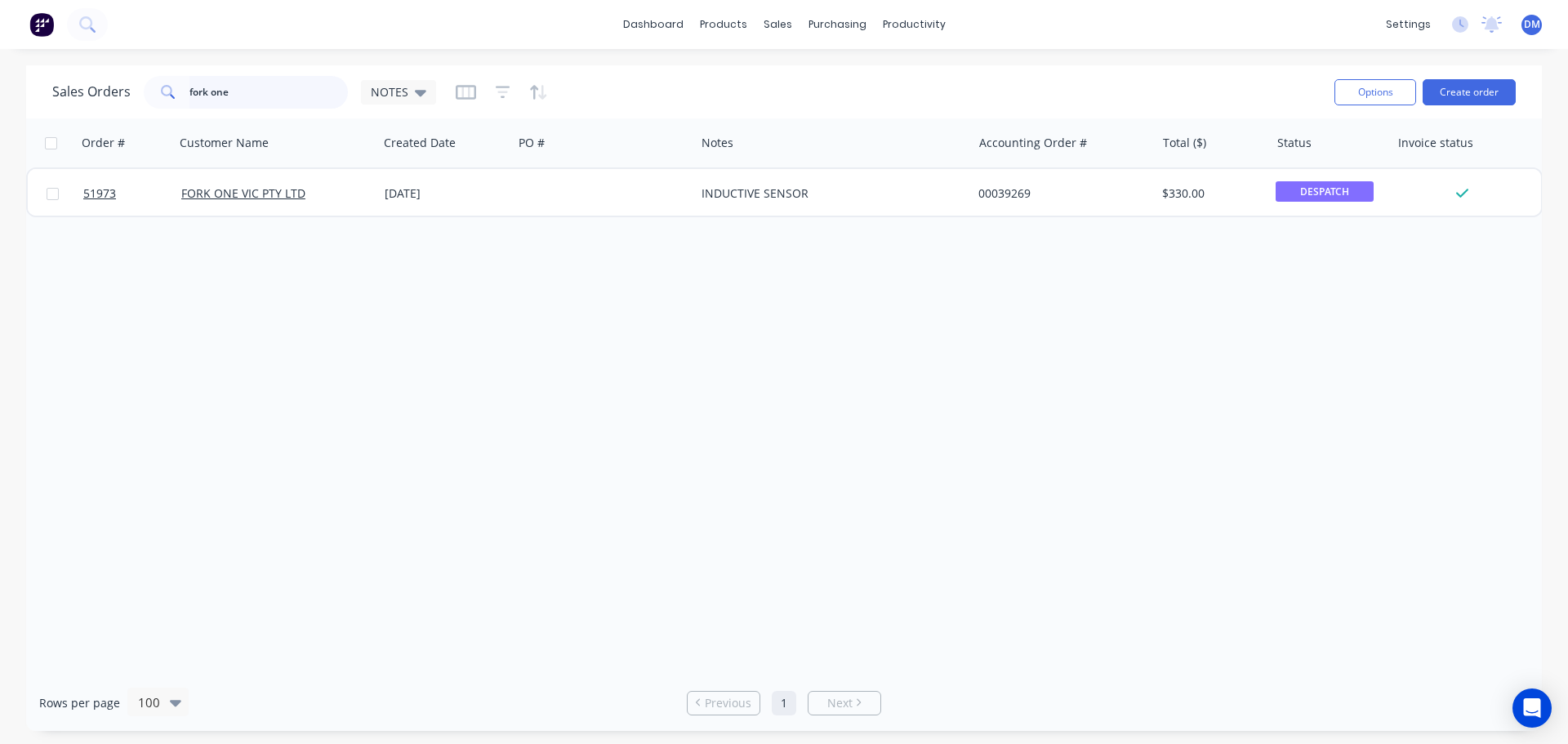
drag, startPoint x: 250, startPoint y: 94, endPoint x: 10, endPoint y: 104, distance: 240.2
click at [10, 104] on div "Sales Orders fork one NOTES Options Create order Order # Customer Name Created …" at bounding box center [784, 399] width 1568 height 666
